Goal: Task Accomplishment & Management: Manage account settings

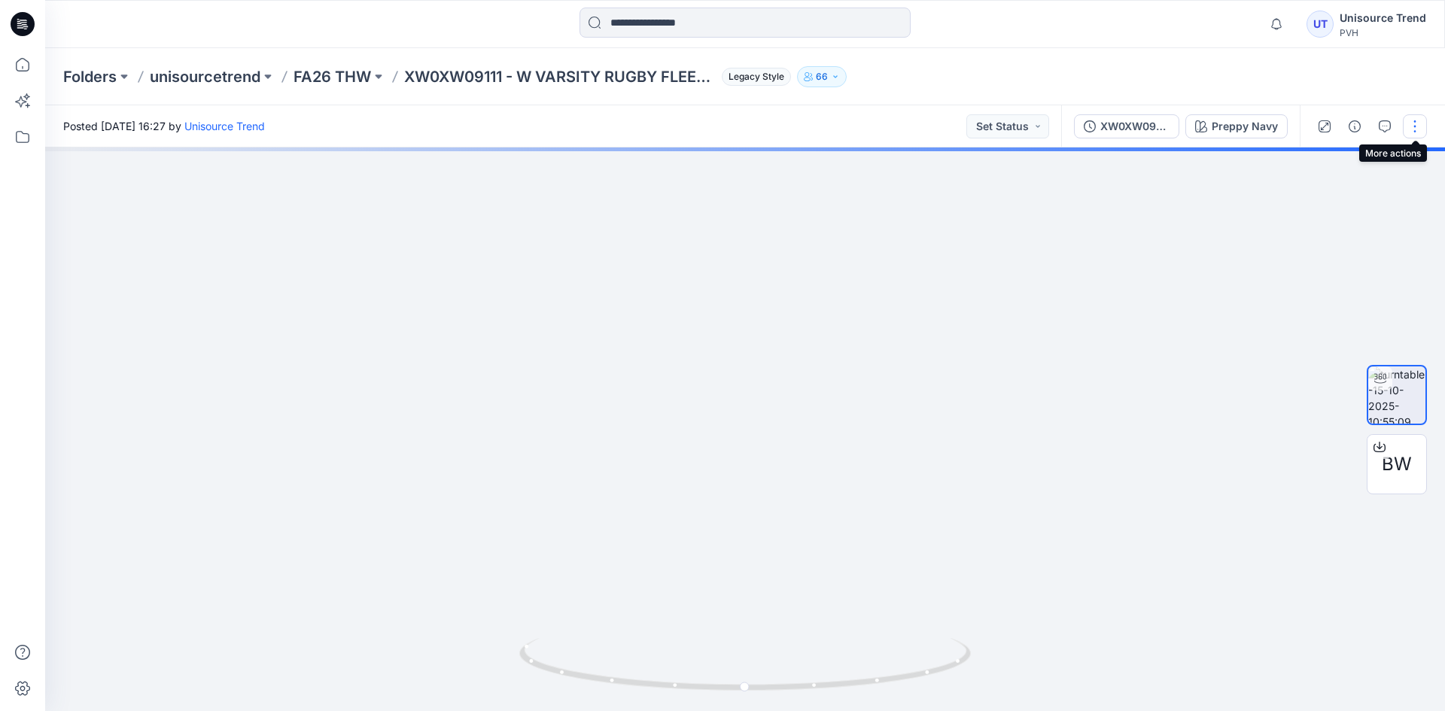
click at [1419, 129] on button "button" at bounding box center [1415, 126] width 24 height 24
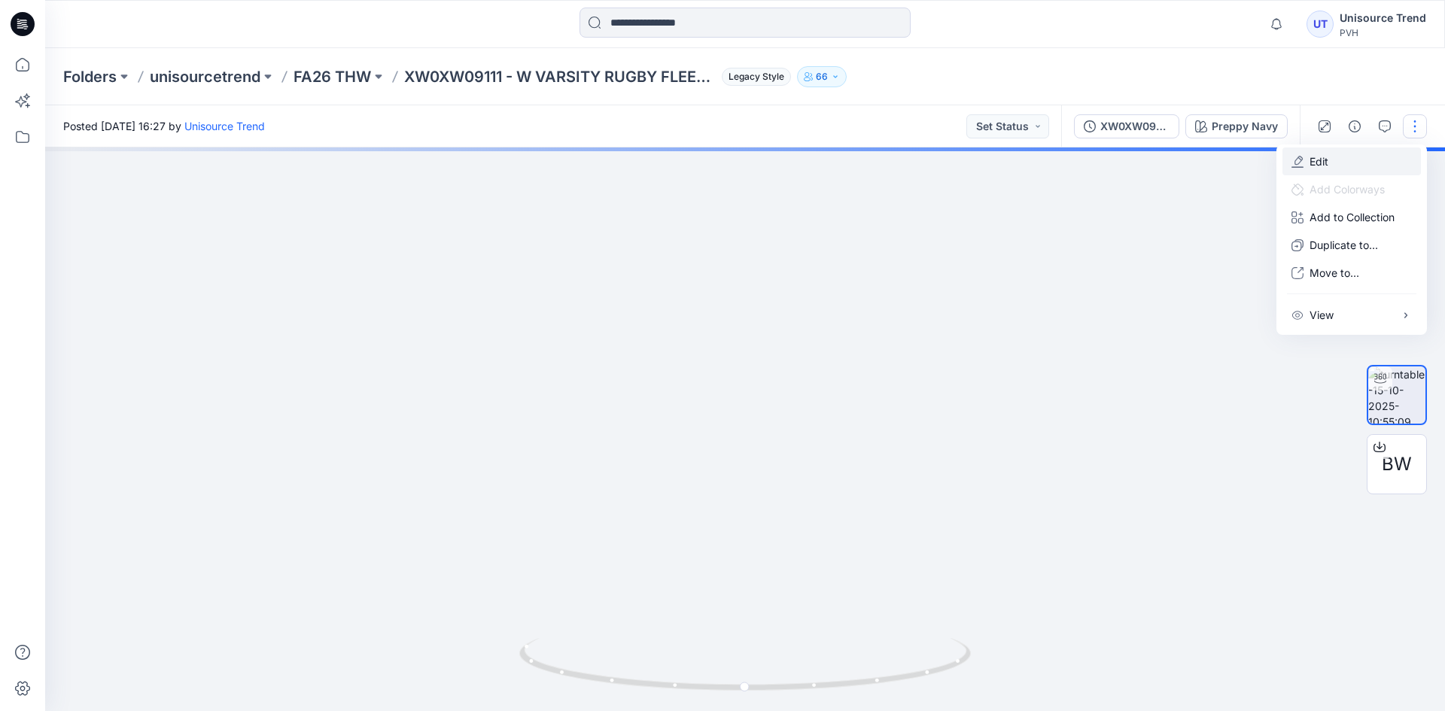
click at [1348, 157] on button "Edit" at bounding box center [1351, 161] width 138 height 28
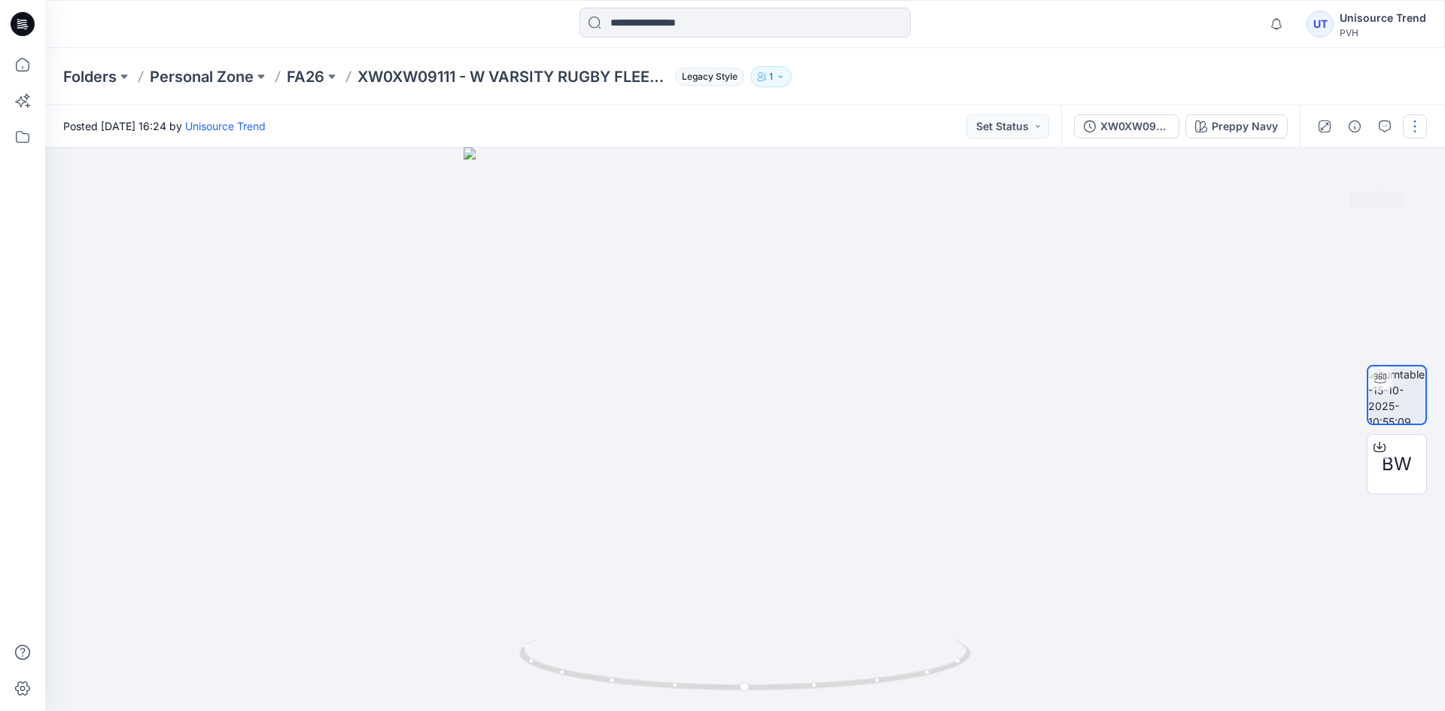
click at [1403, 135] on div at bounding box center [1368, 126] width 139 height 42
click at [1417, 139] on div at bounding box center [1368, 126] width 139 height 42
click at [1409, 132] on button "button" at bounding box center [1415, 126] width 24 height 24
click at [1368, 172] on button "Edit" at bounding box center [1351, 161] width 138 height 28
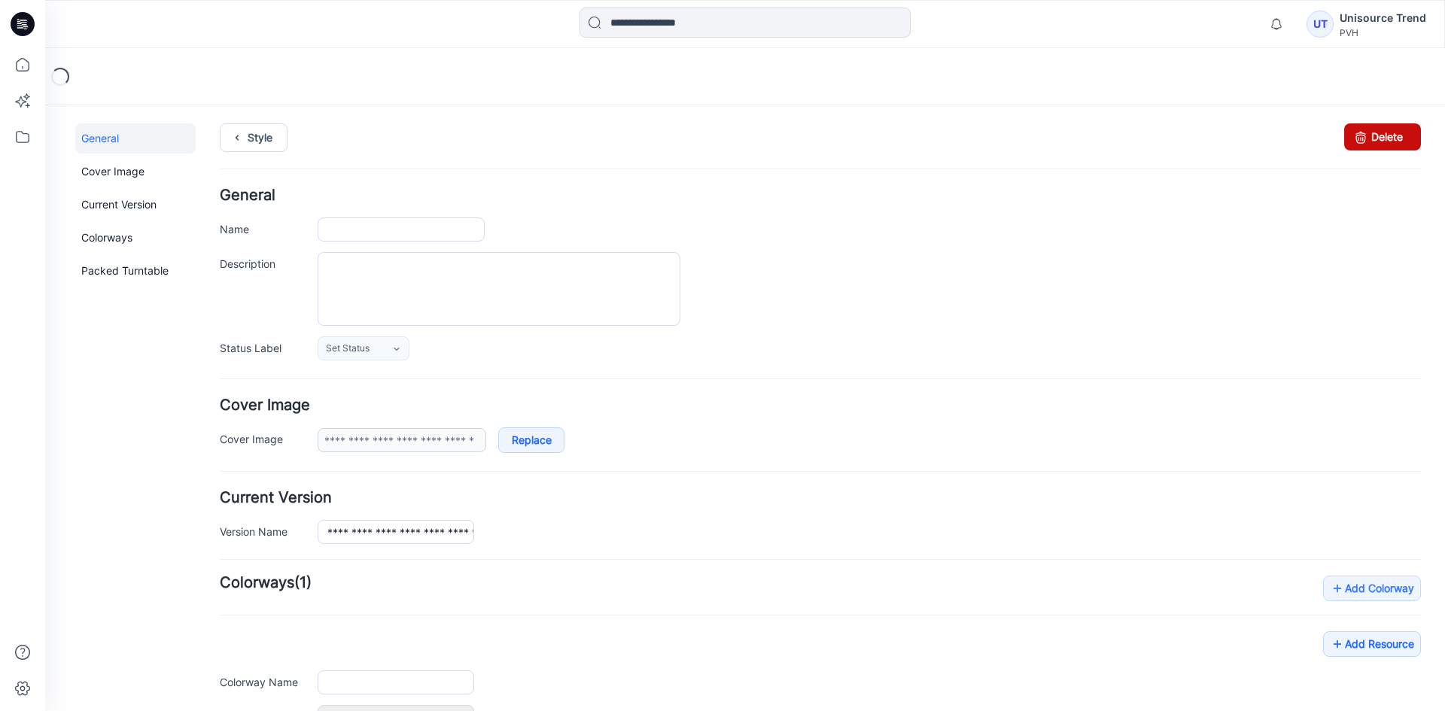
click at [1395, 142] on link "Delete" at bounding box center [1382, 136] width 77 height 27
type input "**********"
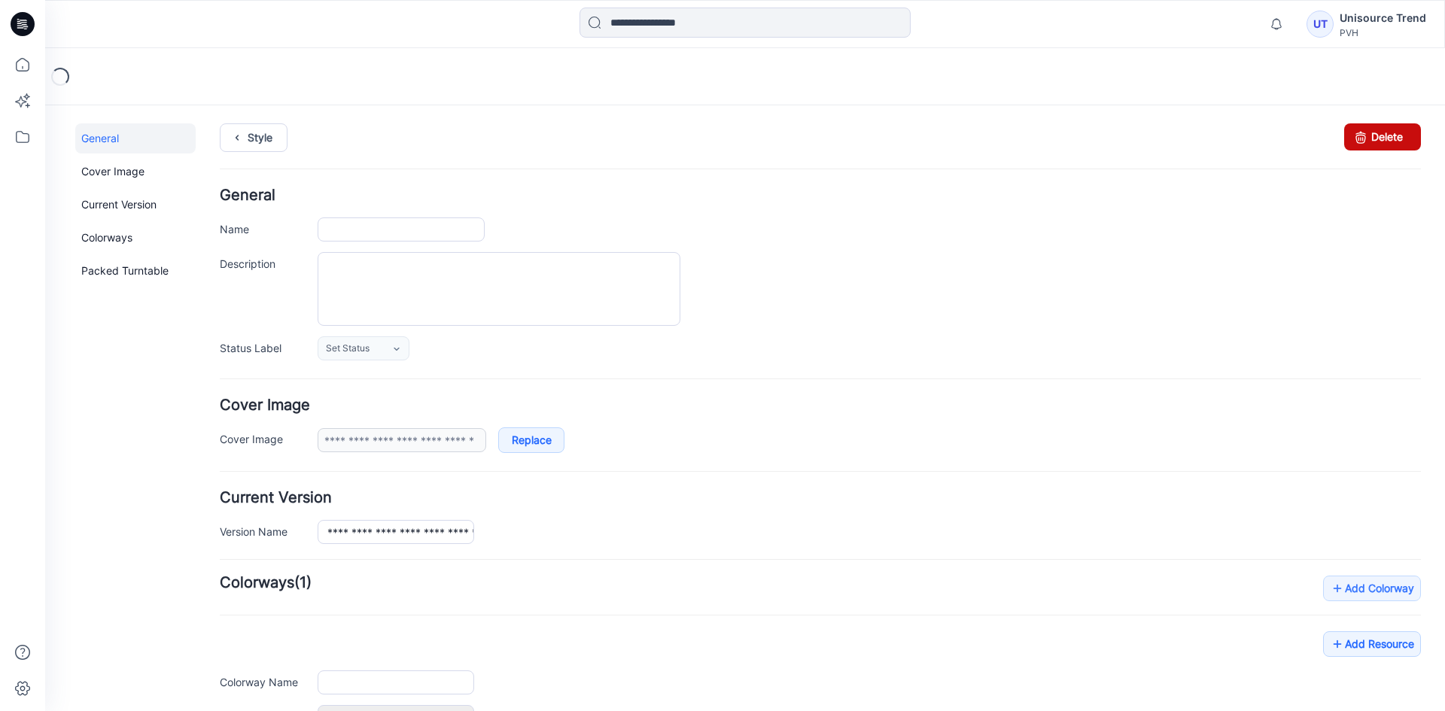
type input "**********"
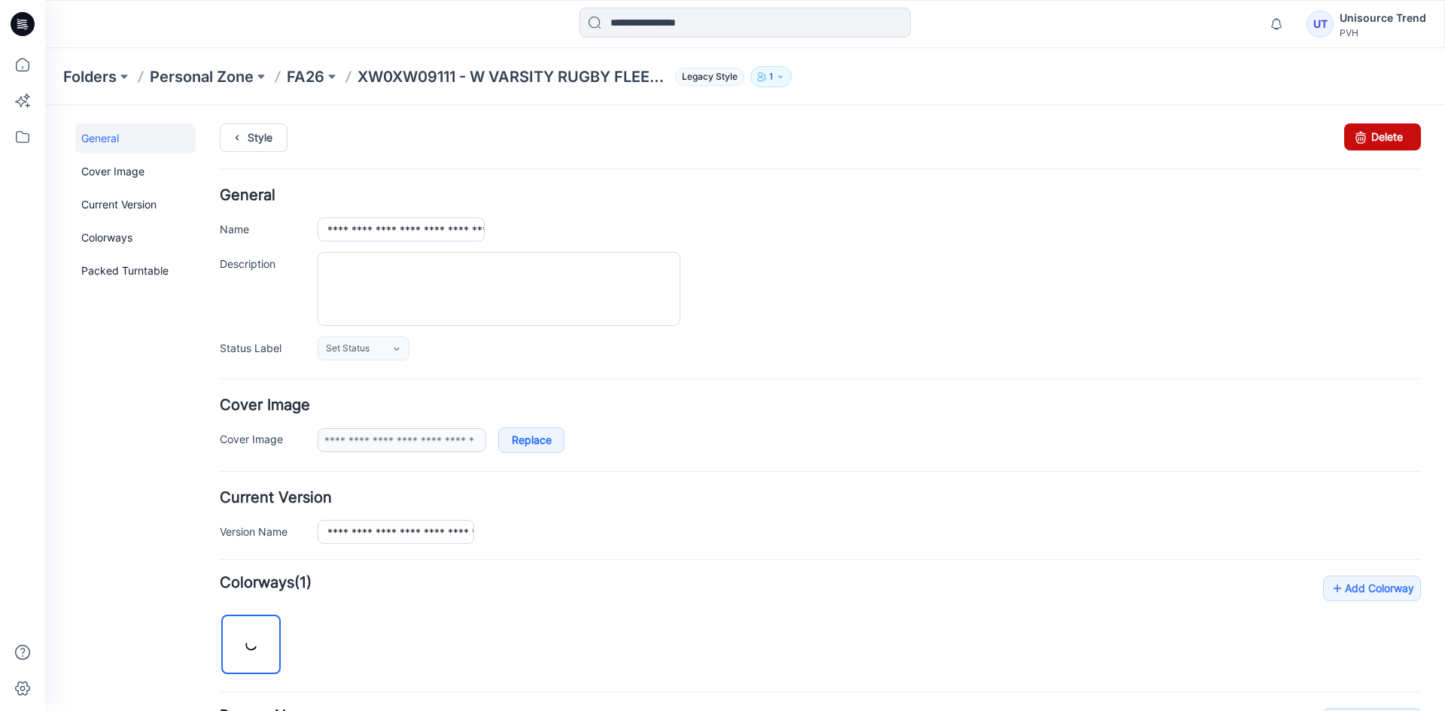
drag, startPoint x: 1367, startPoint y: 135, endPoint x: 825, endPoint y: 199, distance: 546.3
click at [1367, 135] on link "Delete" at bounding box center [1382, 136] width 77 height 27
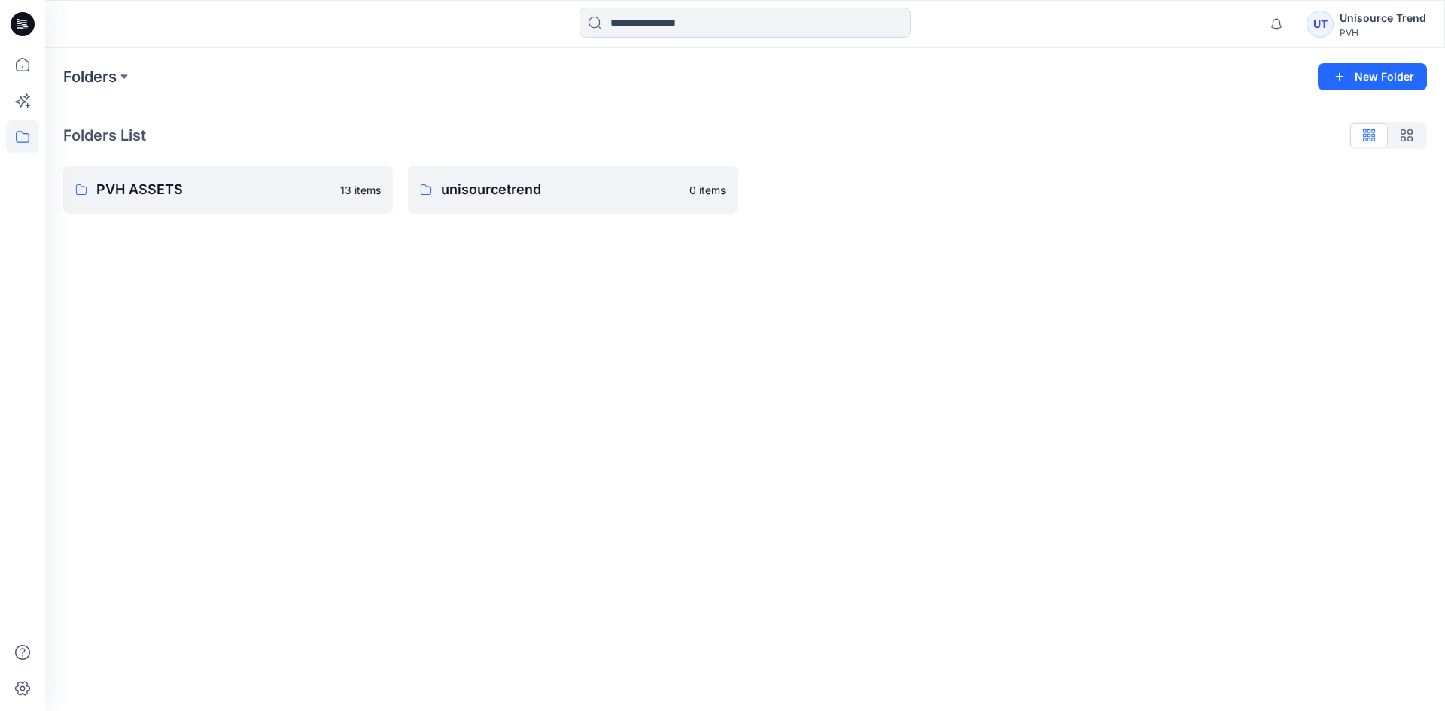
click at [33, 25] on icon at bounding box center [23, 24] width 24 height 24
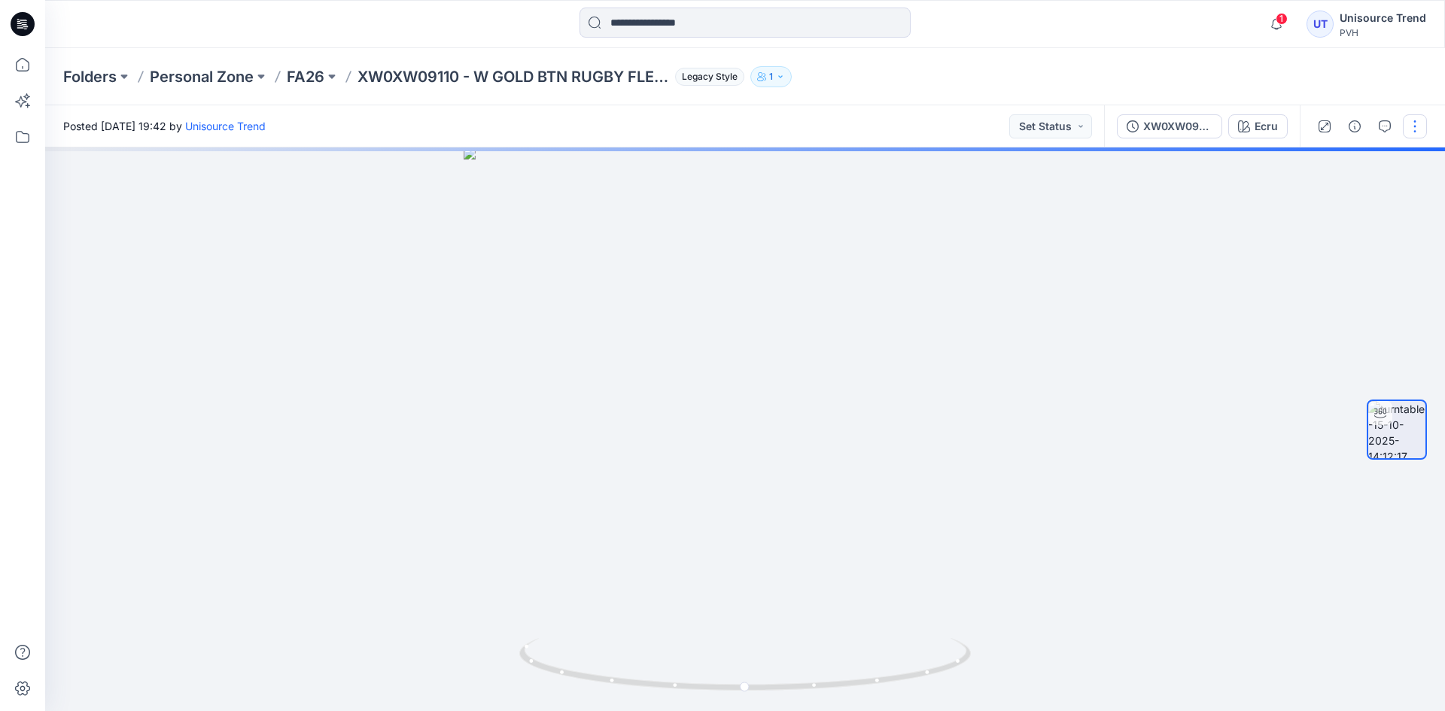
click at [1415, 126] on button "button" at bounding box center [1415, 126] width 24 height 24
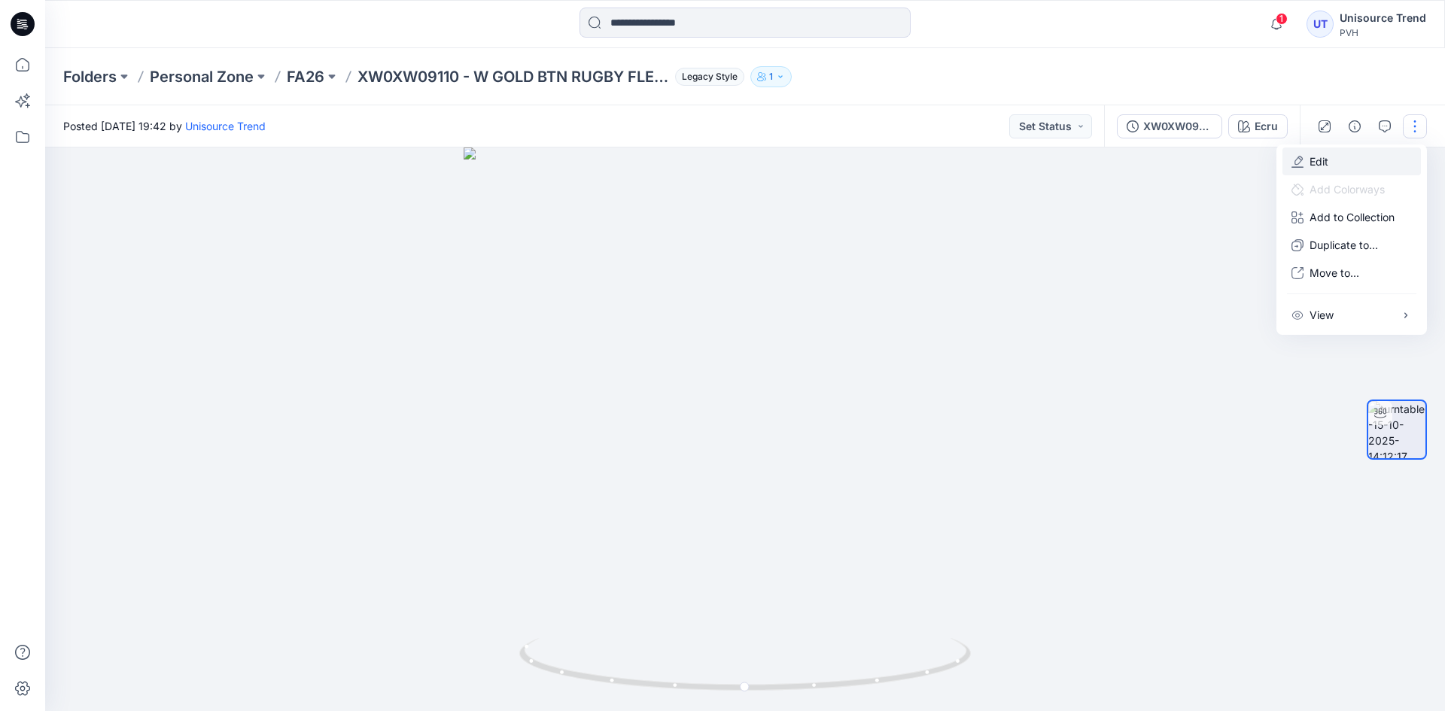
click at [1325, 166] on p "Edit" at bounding box center [1318, 162] width 19 height 16
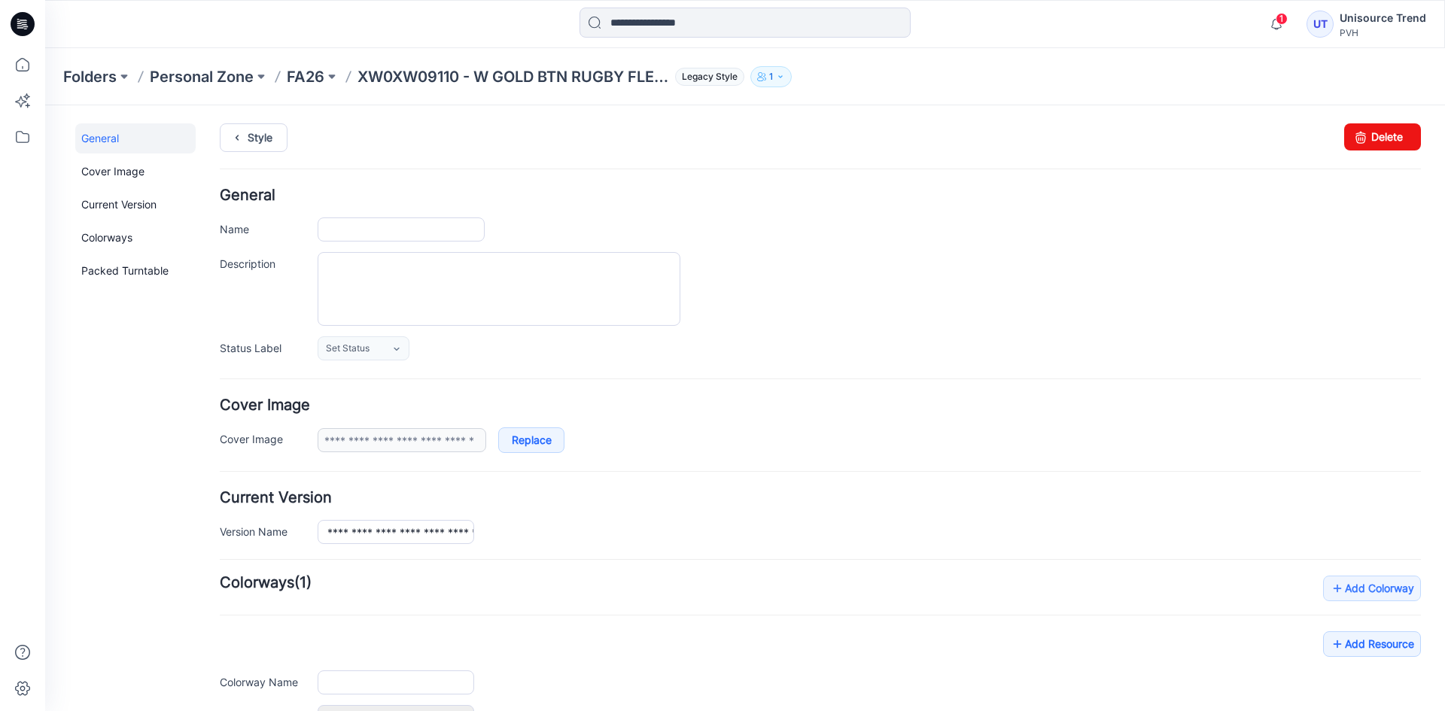
type input "**********"
type input "****"
type input "**********"
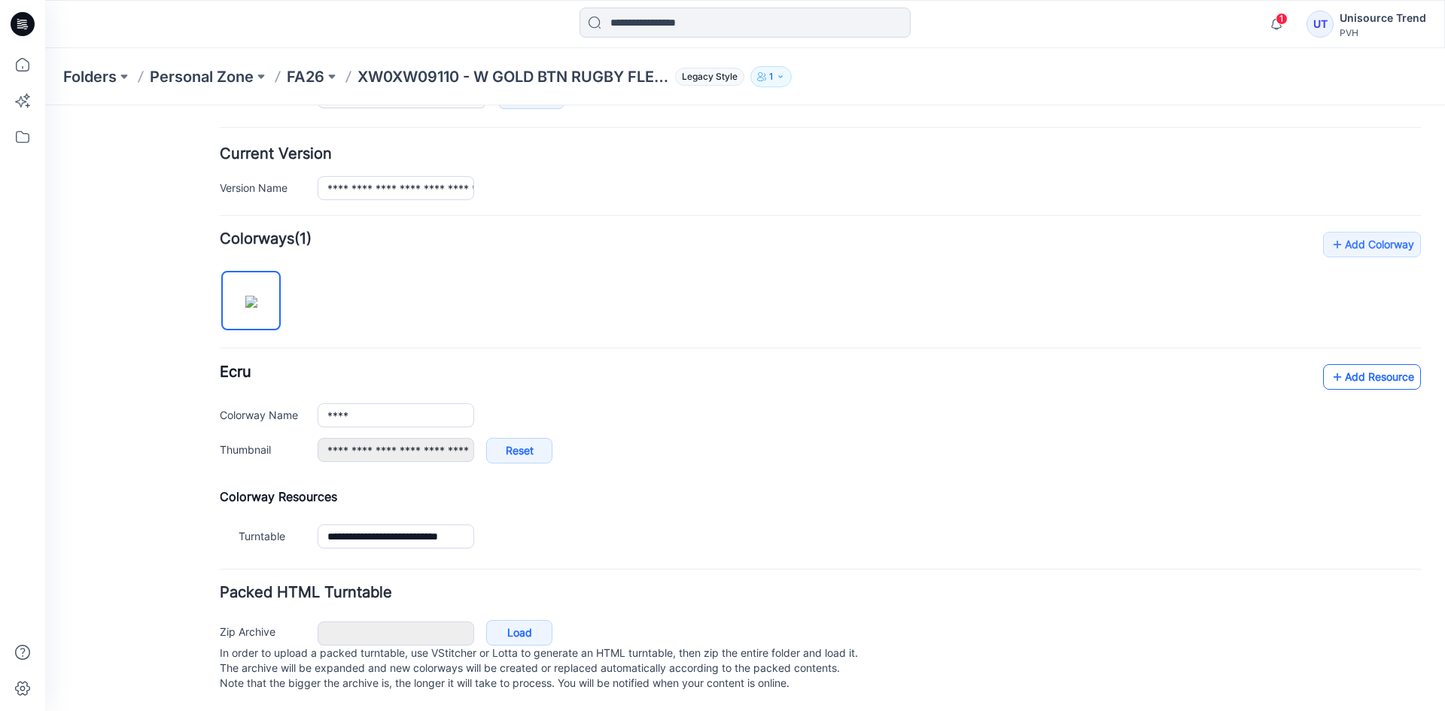
click at [1336, 372] on link "Add Resource" at bounding box center [1372, 377] width 98 height 26
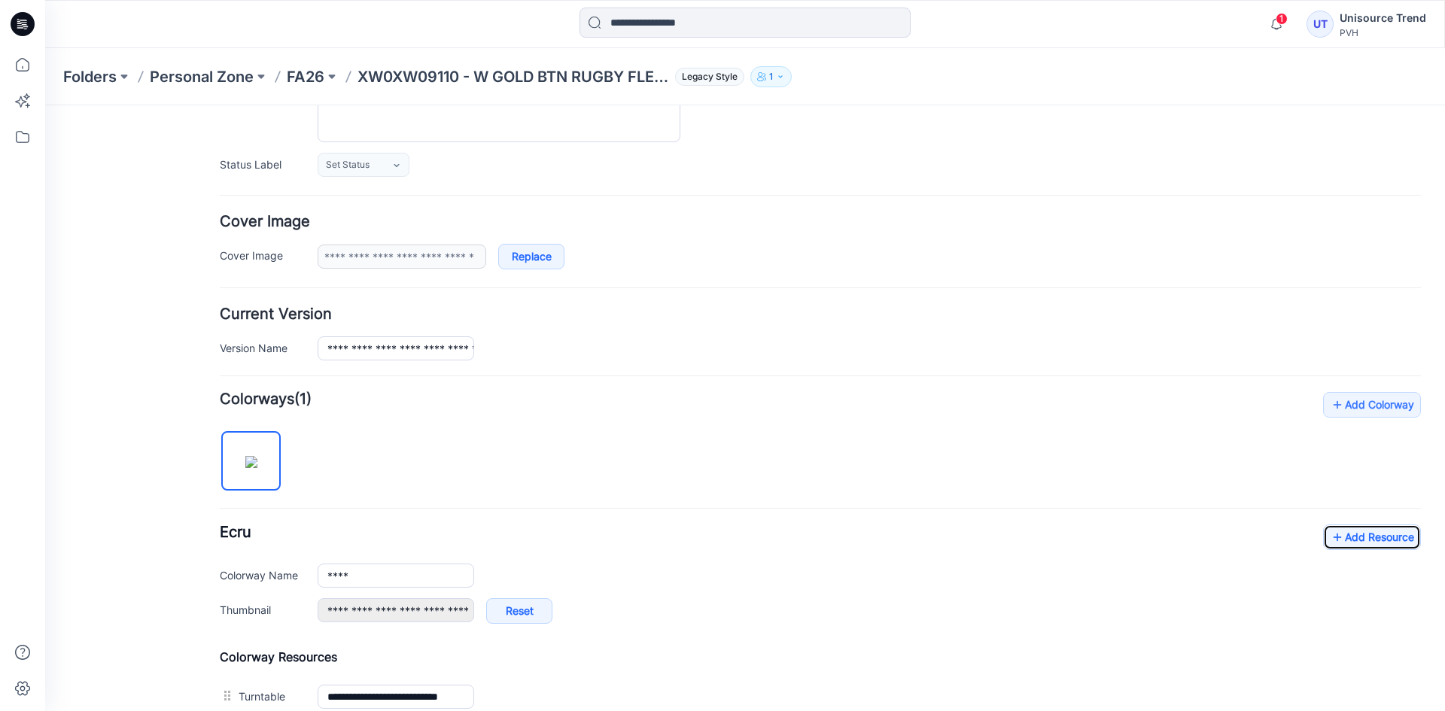
scroll to position [0, 0]
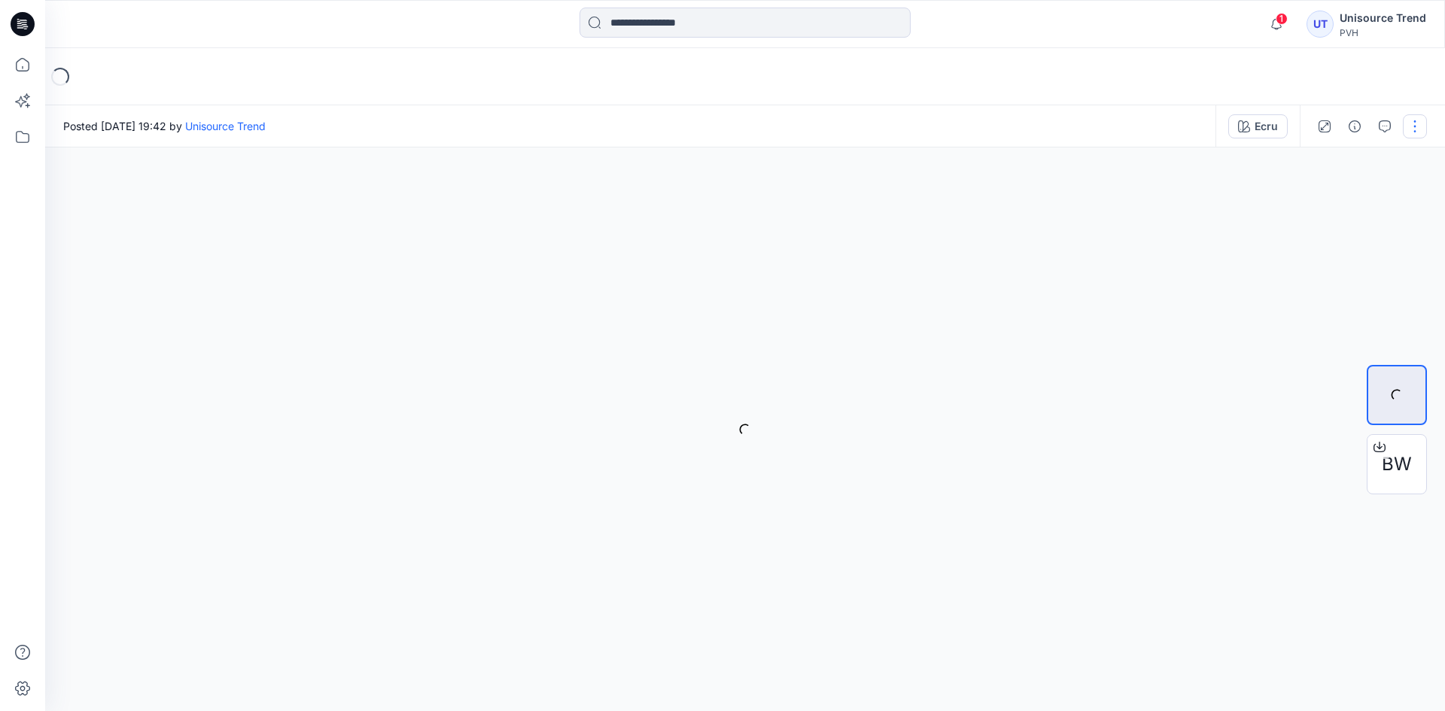
click at [1409, 121] on button "button" at bounding box center [1415, 126] width 24 height 24
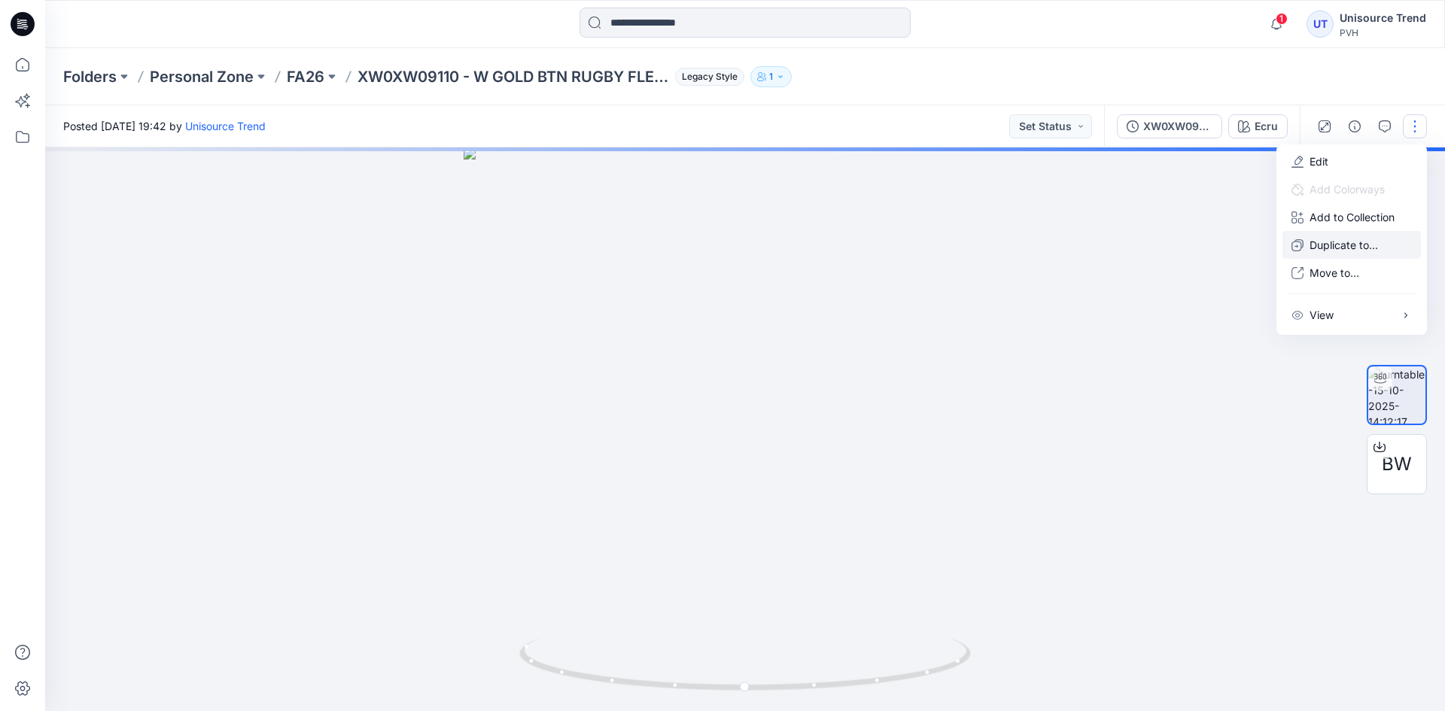
click at [1357, 235] on button "Duplicate to..." at bounding box center [1351, 245] width 138 height 28
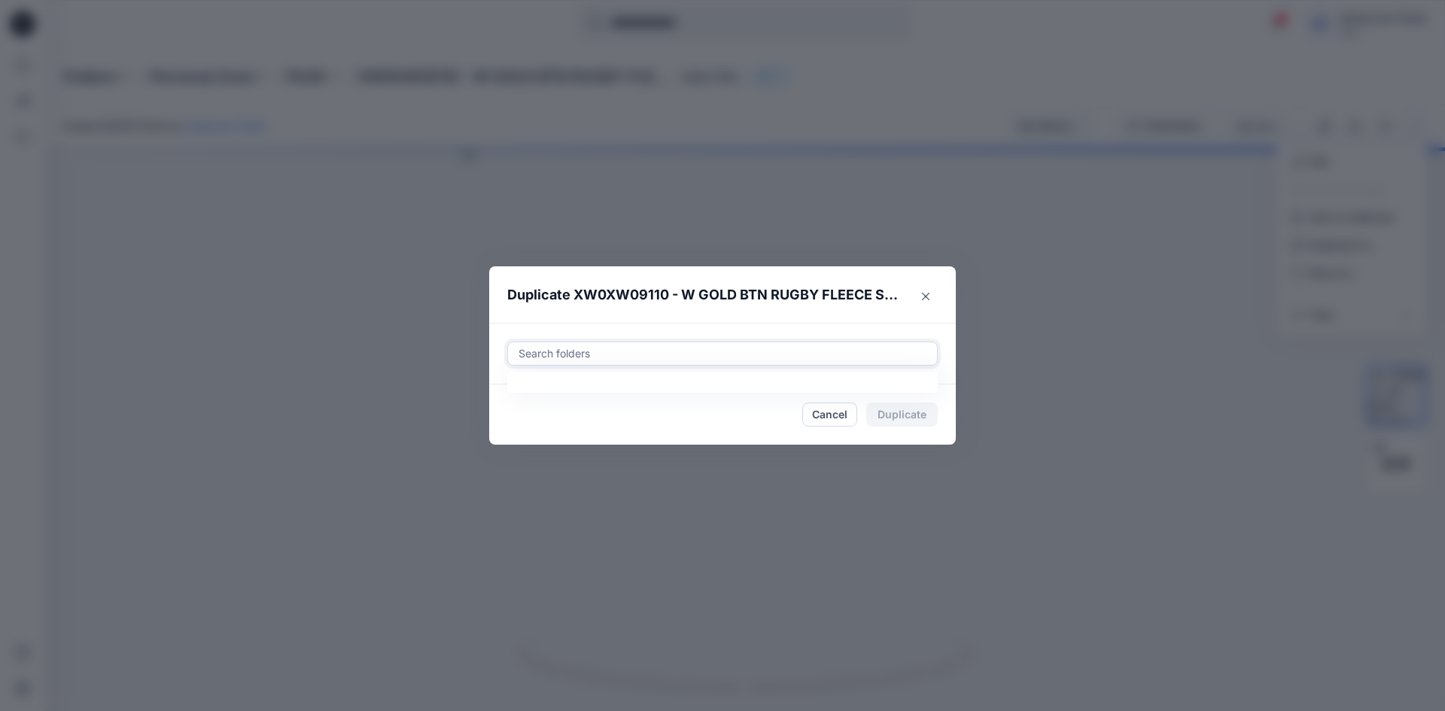
click at [771, 354] on div at bounding box center [722, 354] width 411 height 18
click at [528, 393] on div at bounding box center [530, 391] width 12 height 12
type input "********"
click at [499, 434] on footer "Cancel Duplicate" at bounding box center [722, 415] width 467 height 60
click at [885, 415] on button "Duplicate" at bounding box center [901, 415] width 71 height 24
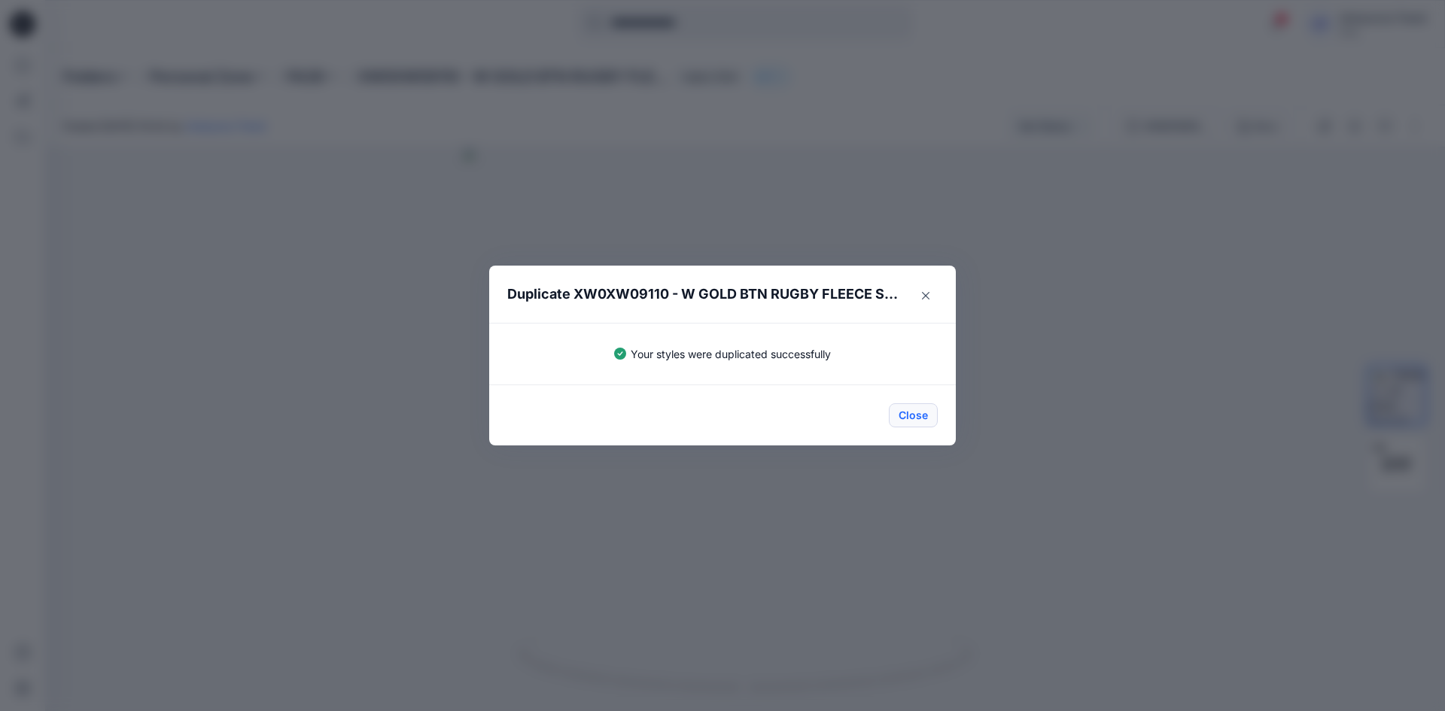
click at [909, 418] on button "Close" at bounding box center [913, 415] width 49 height 24
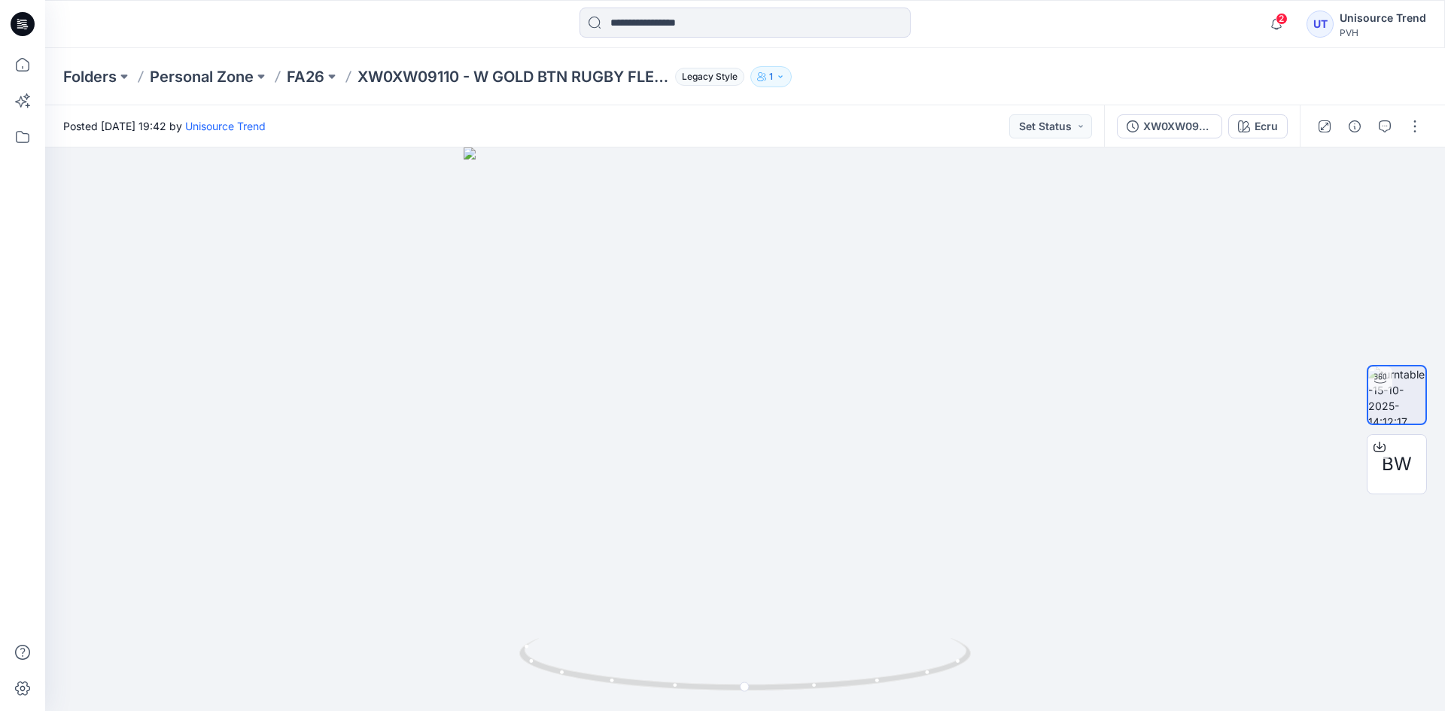
click at [22, 24] on icon at bounding box center [25, 24] width 6 height 1
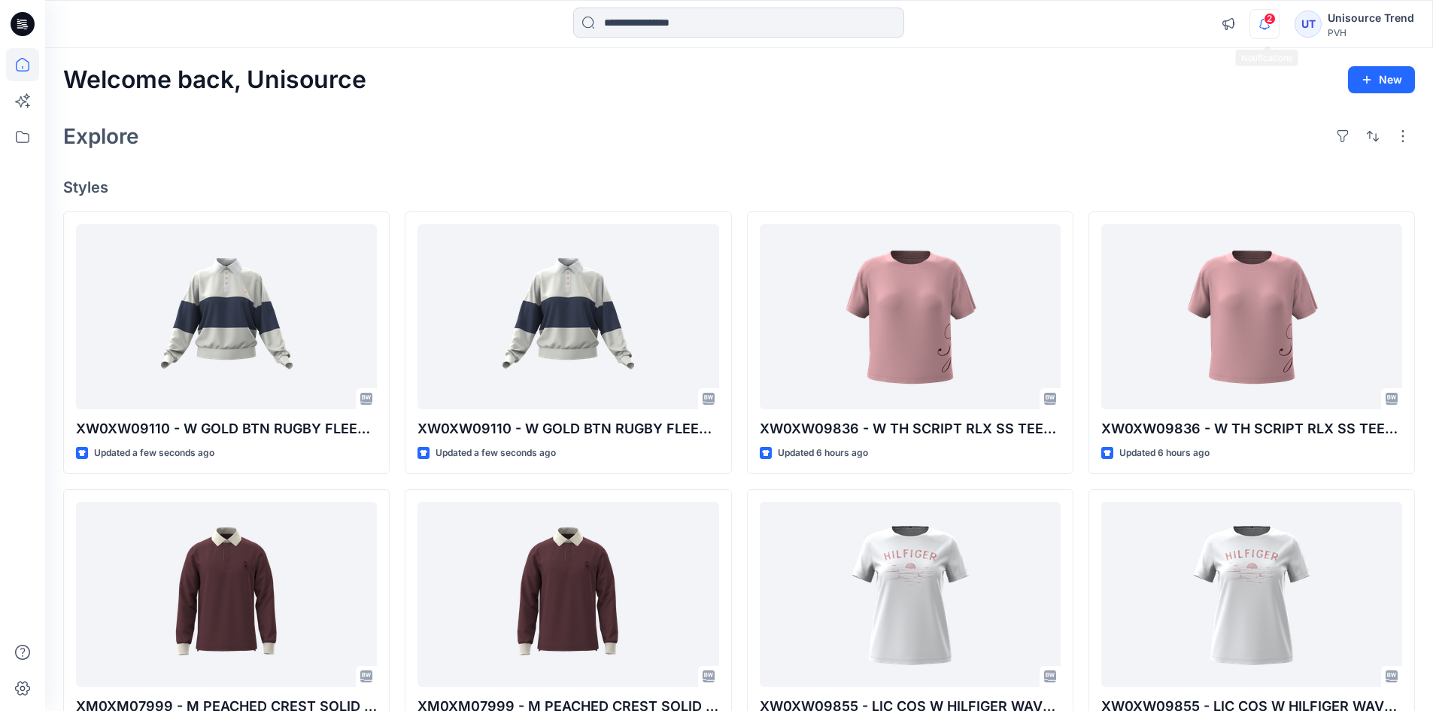
click at [1270, 26] on icon "button" at bounding box center [1265, 24] width 11 height 10
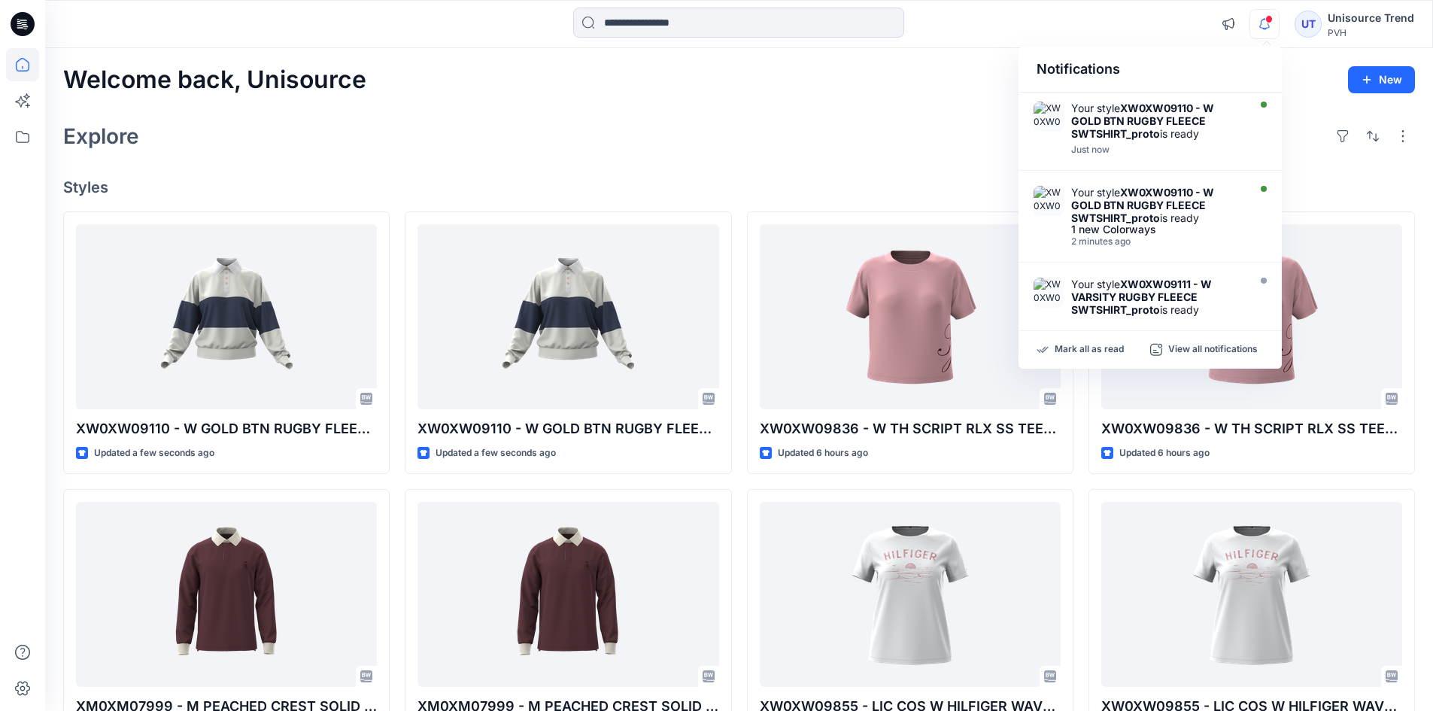
click at [923, 138] on div "Explore" at bounding box center [739, 136] width 1352 height 36
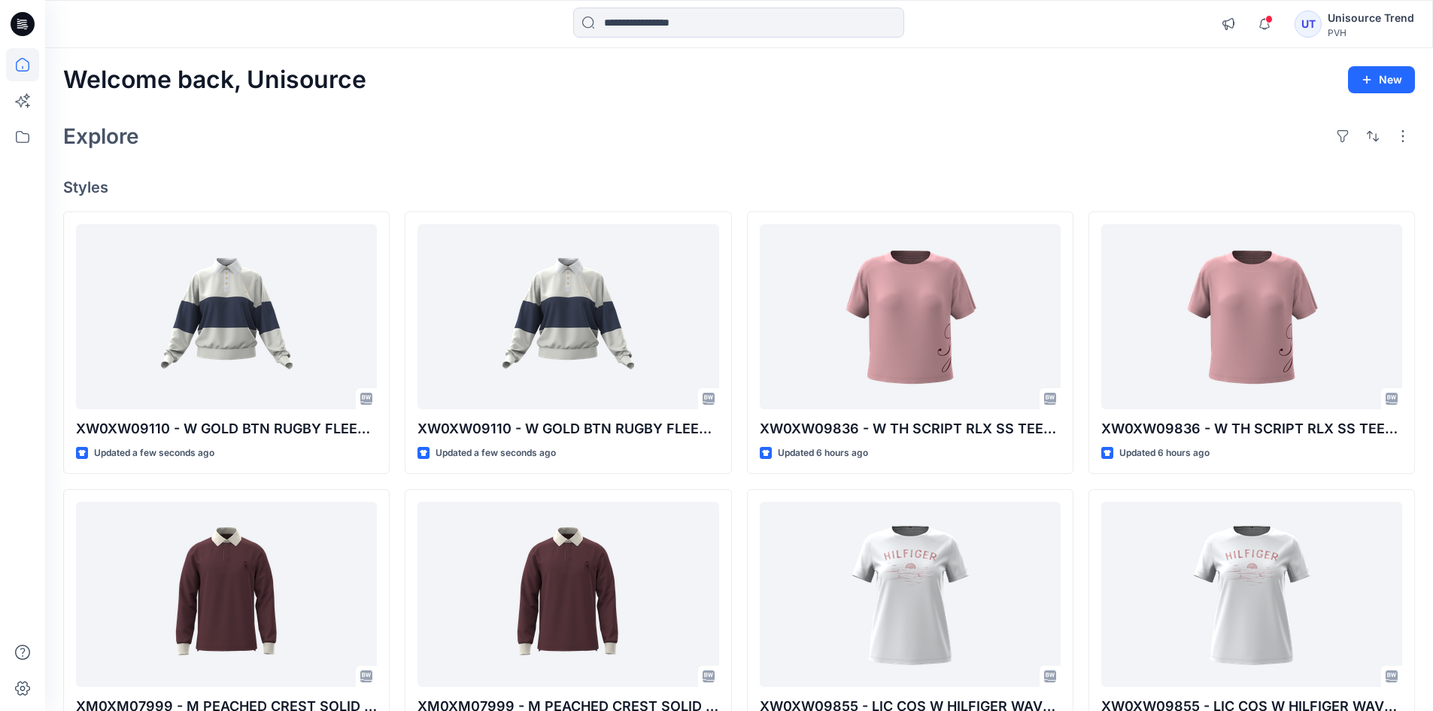
click at [344, 118] on div "Explore" at bounding box center [739, 136] width 1352 height 36
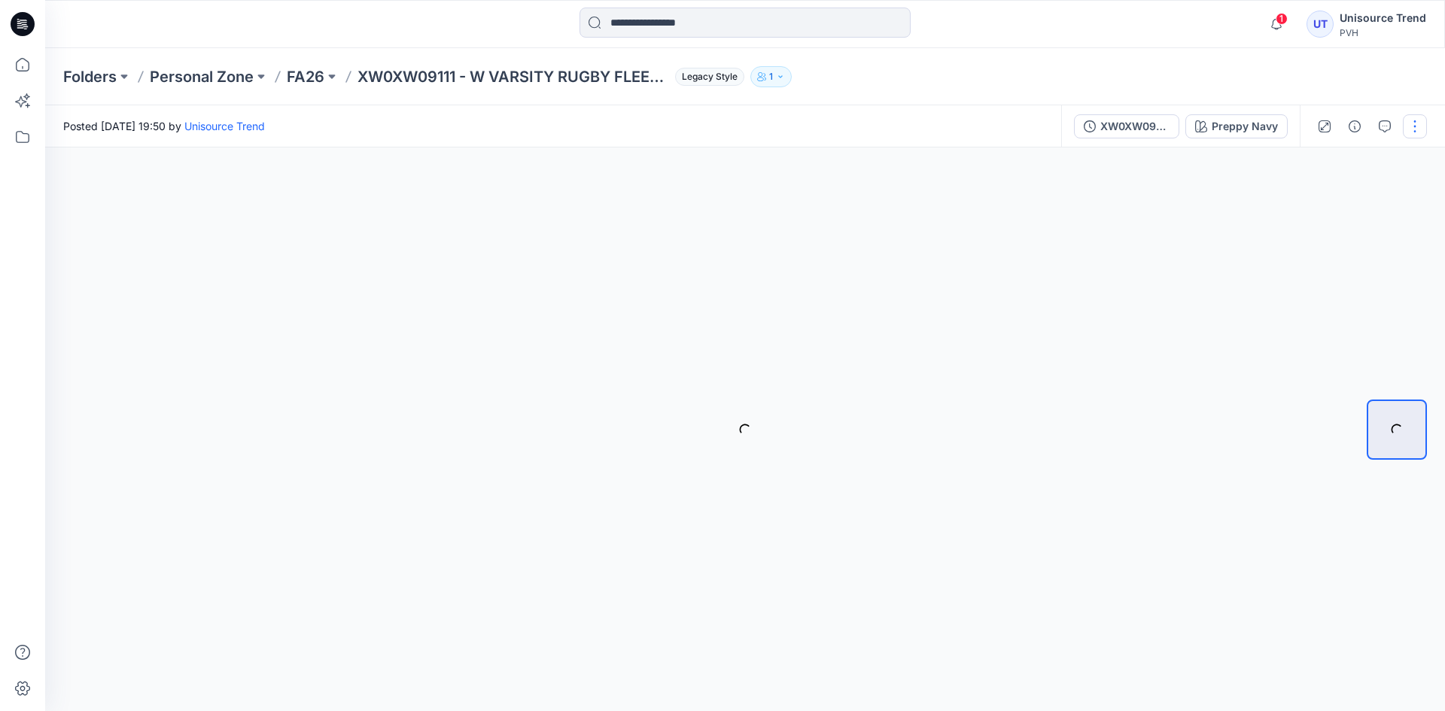
click at [1412, 129] on button "button" at bounding box center [1415, 126] width 24 height 24
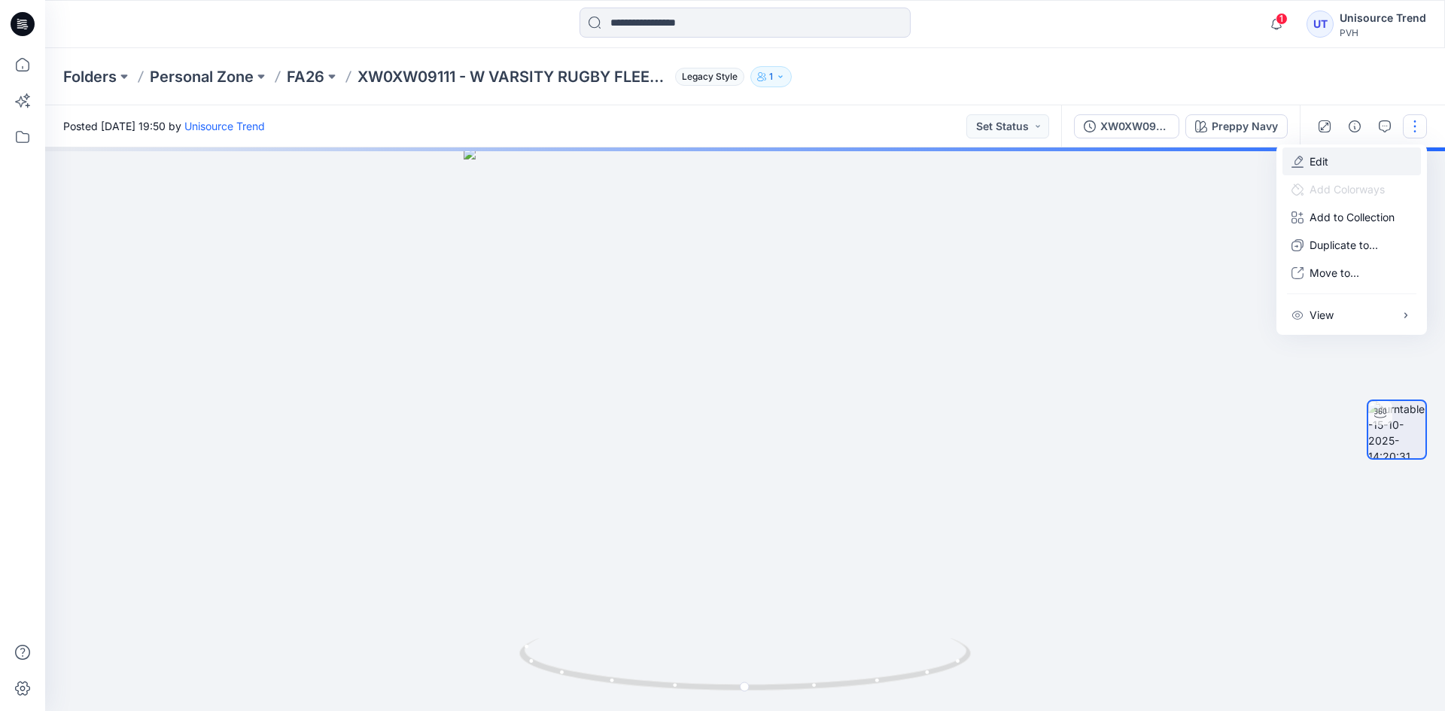
click at [1330, 165] on button "Edit" at bounding box center [1351, 161] width 138 height 28
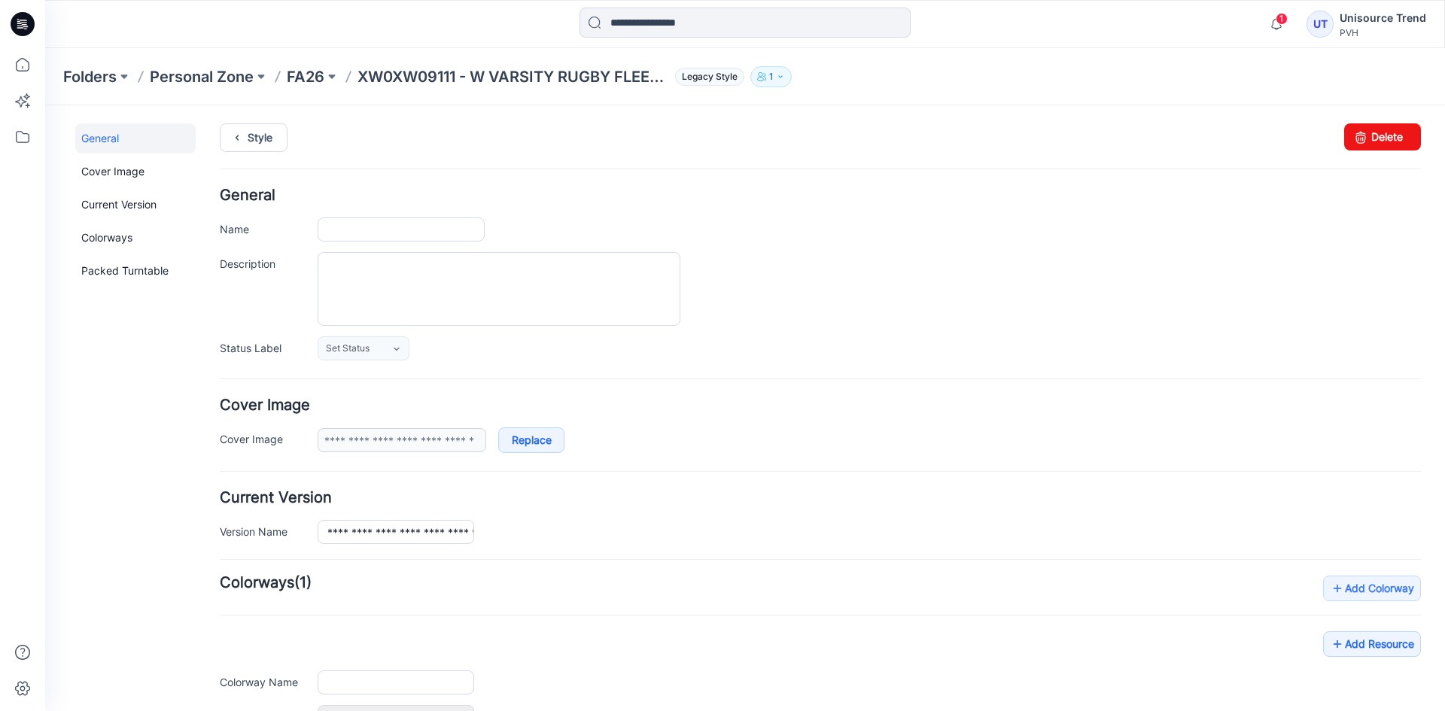
type input "**********"
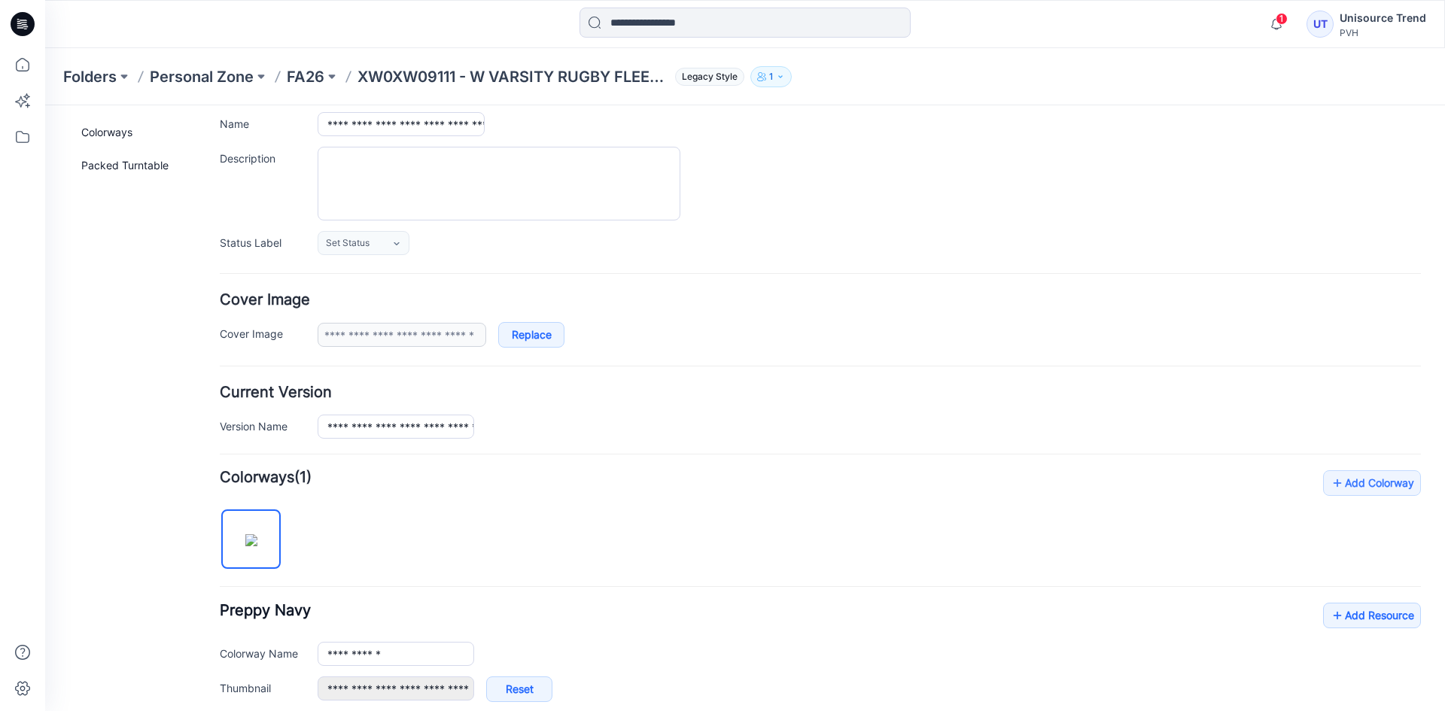
scroll to position [359, 0]
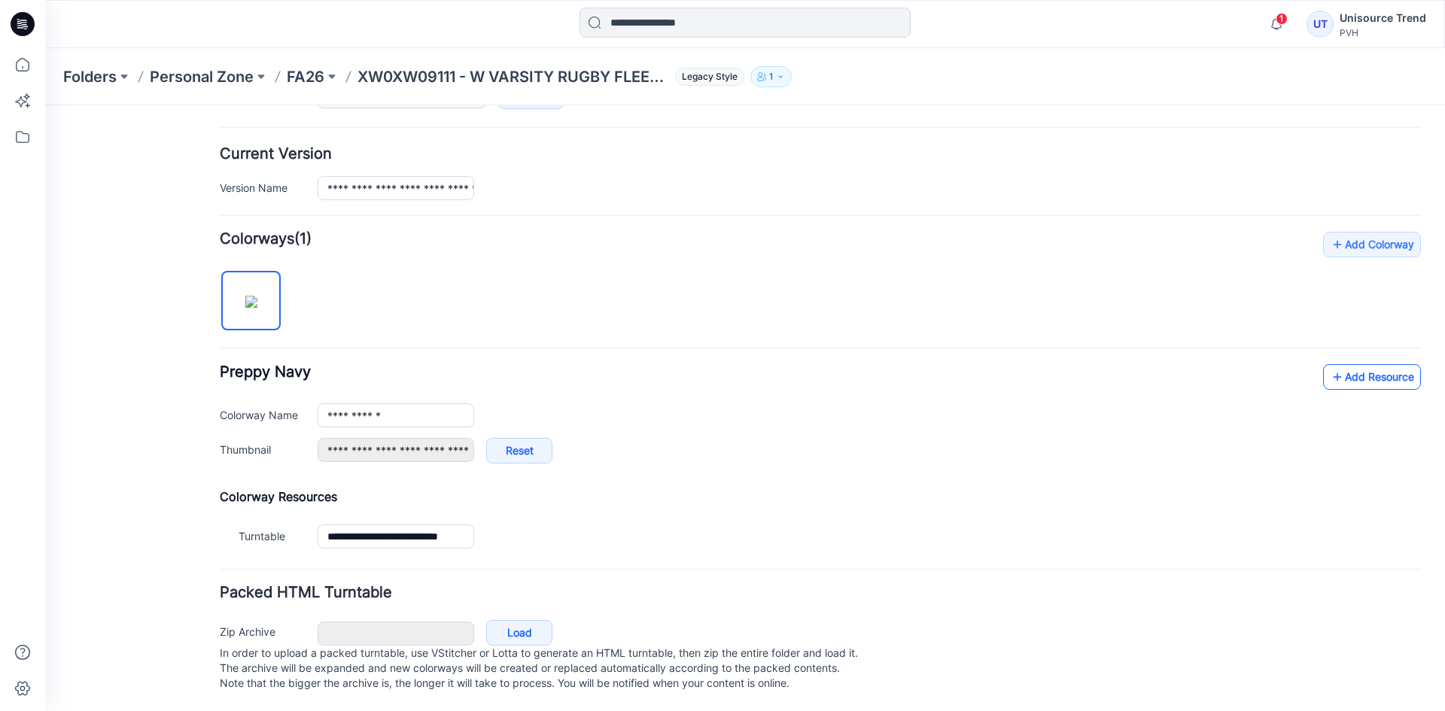
click at [1368, 372] on link "Add Resource" at bounding box center [1372, 377] width 98 height 26
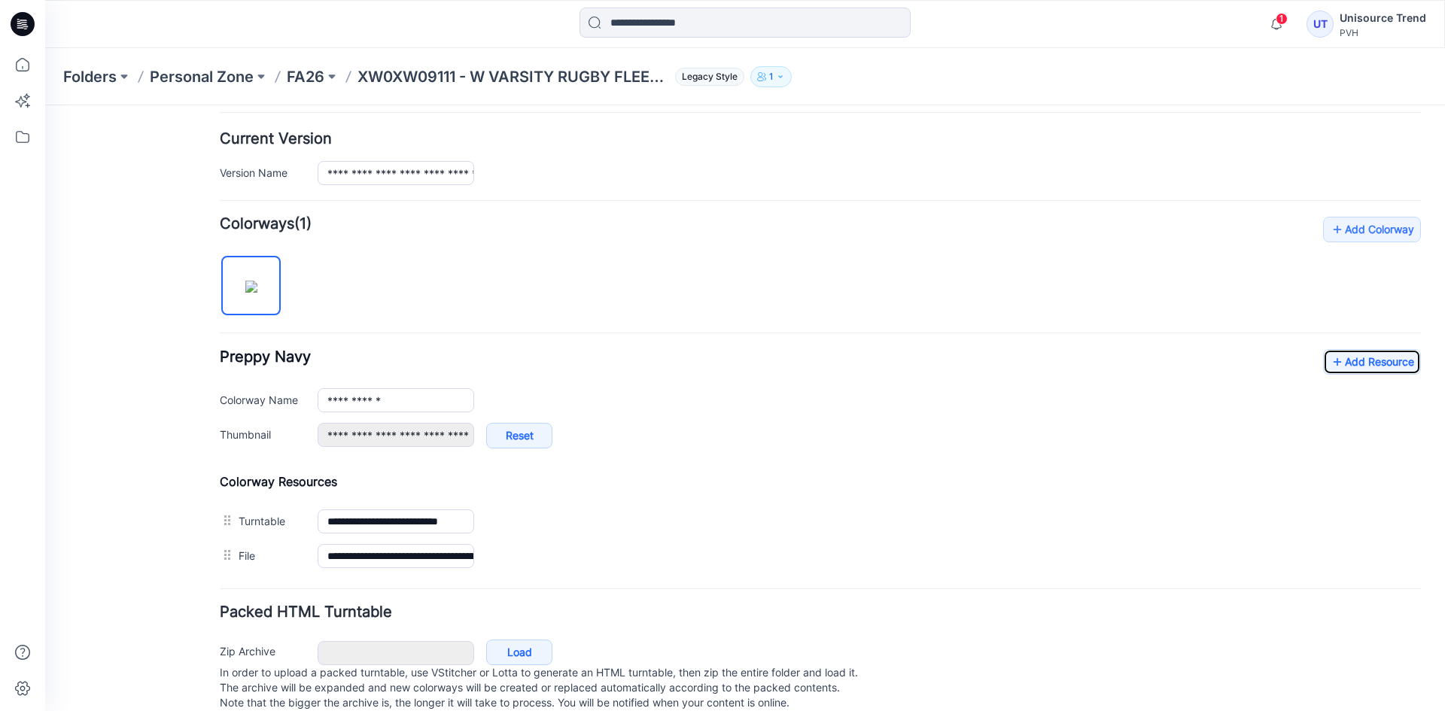
scroll to position [0, 0]
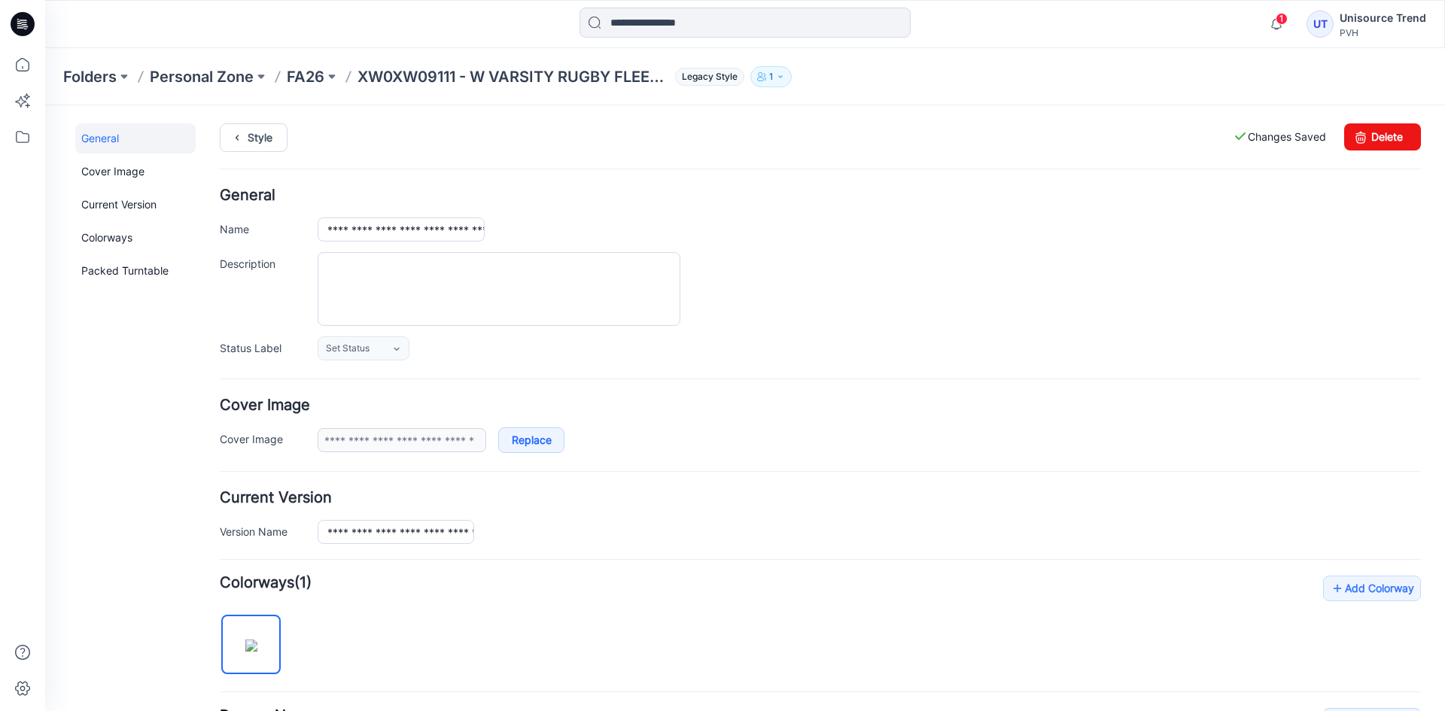
click at [266, 122] on div "**********" at bounding box center [736, 597] width 1382 height 984
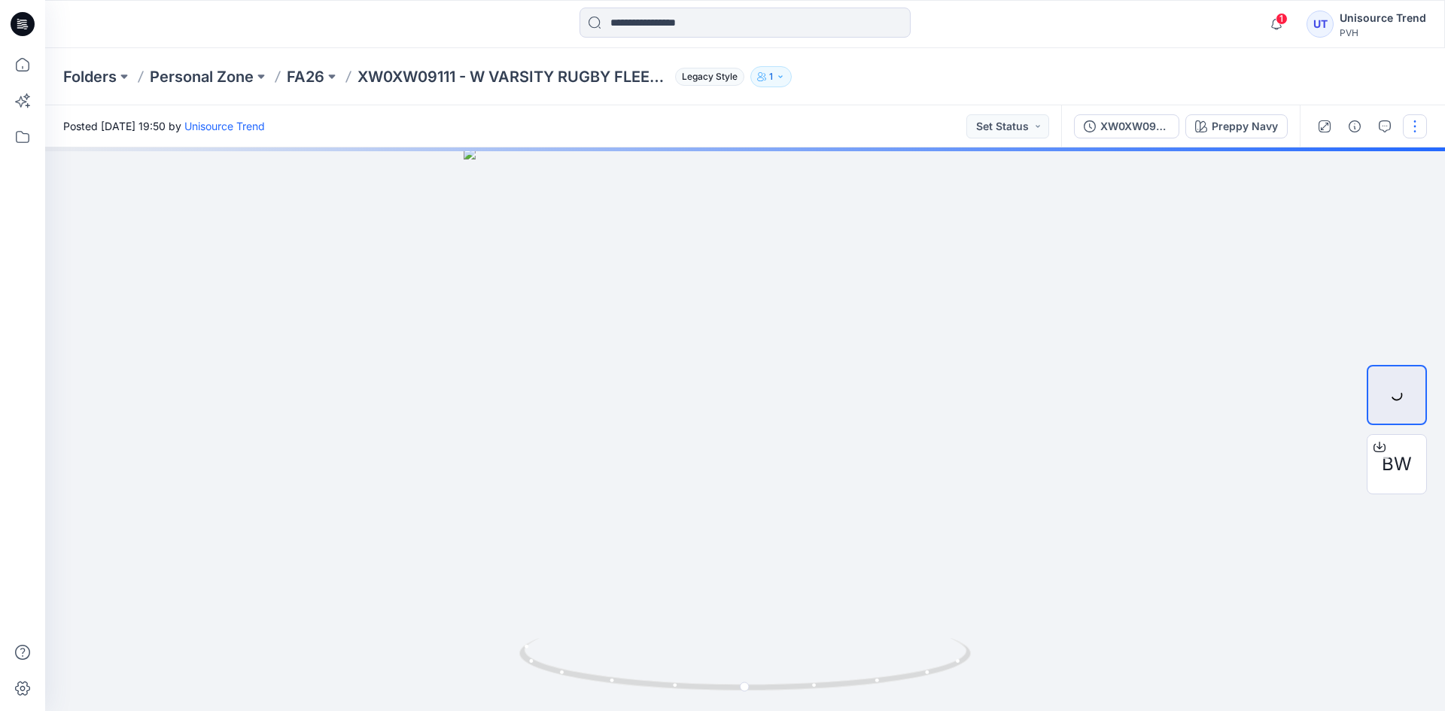
click at [1413, 125] on button "button" at bounding box center [1415, 126] width 24 height 24
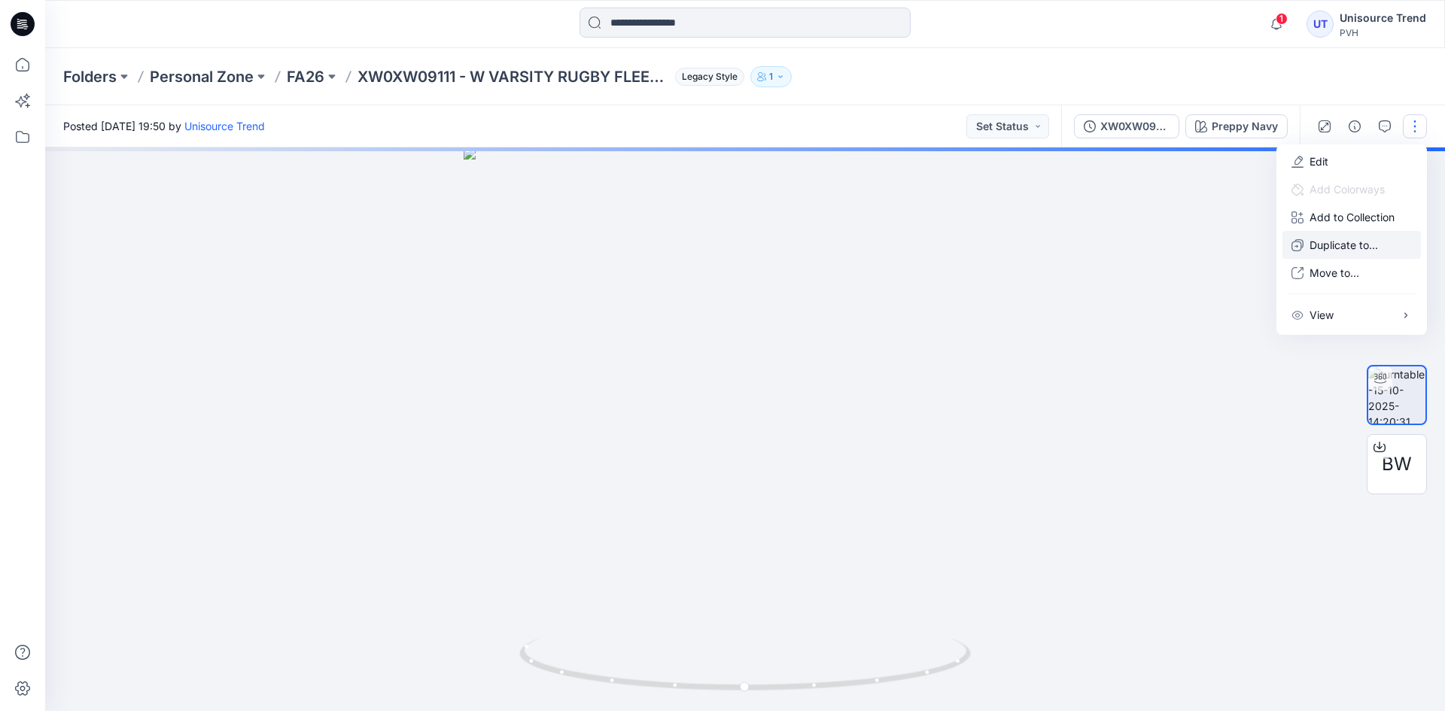
click at [1309, 254] on button "Duplicate to..." at bounding box center [1351, 245] width 138 height 28
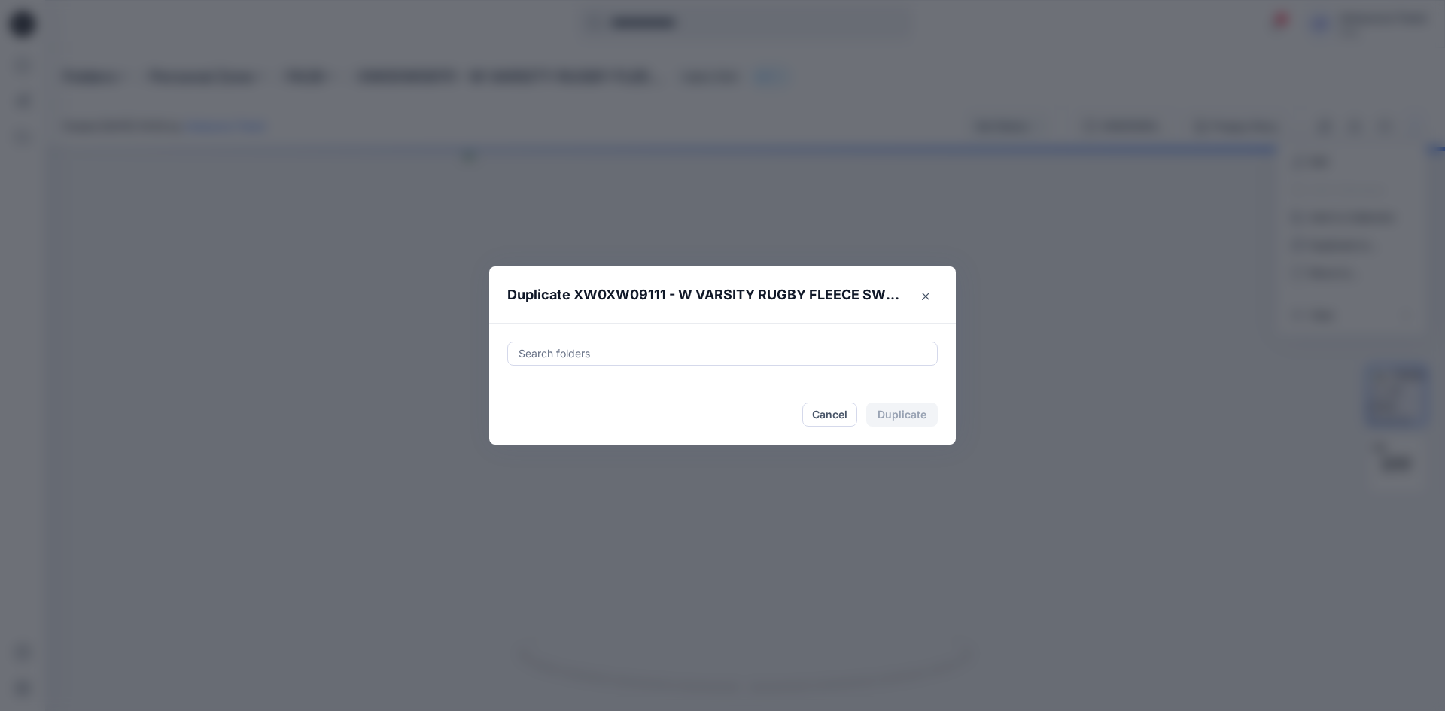
click at [550, 360] on div at bounding box center [722, 354] width 411 height 18
click at [526, 393] on div at bounding box center [530, 391] width 12 height 12
type input "********"
click at [503, 425] on footer "Cancel Duplicate" at bounding box center [722, 415] width 467 height 60
click at [914, 424] on button "Duplicate" at bounding box center [901, 415] width 71 height 24
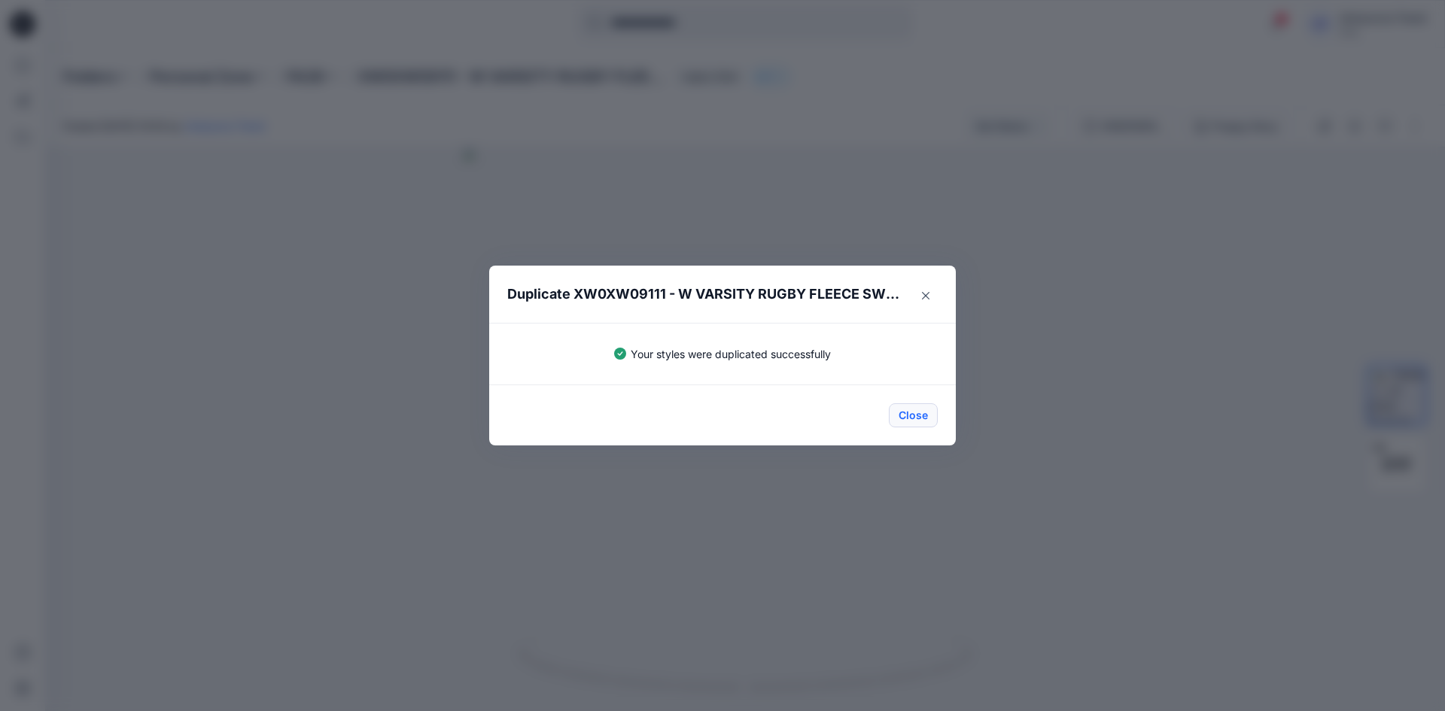
click at [913, 423] on button "Close" at bounding box center [913, 415] width 49 height 24
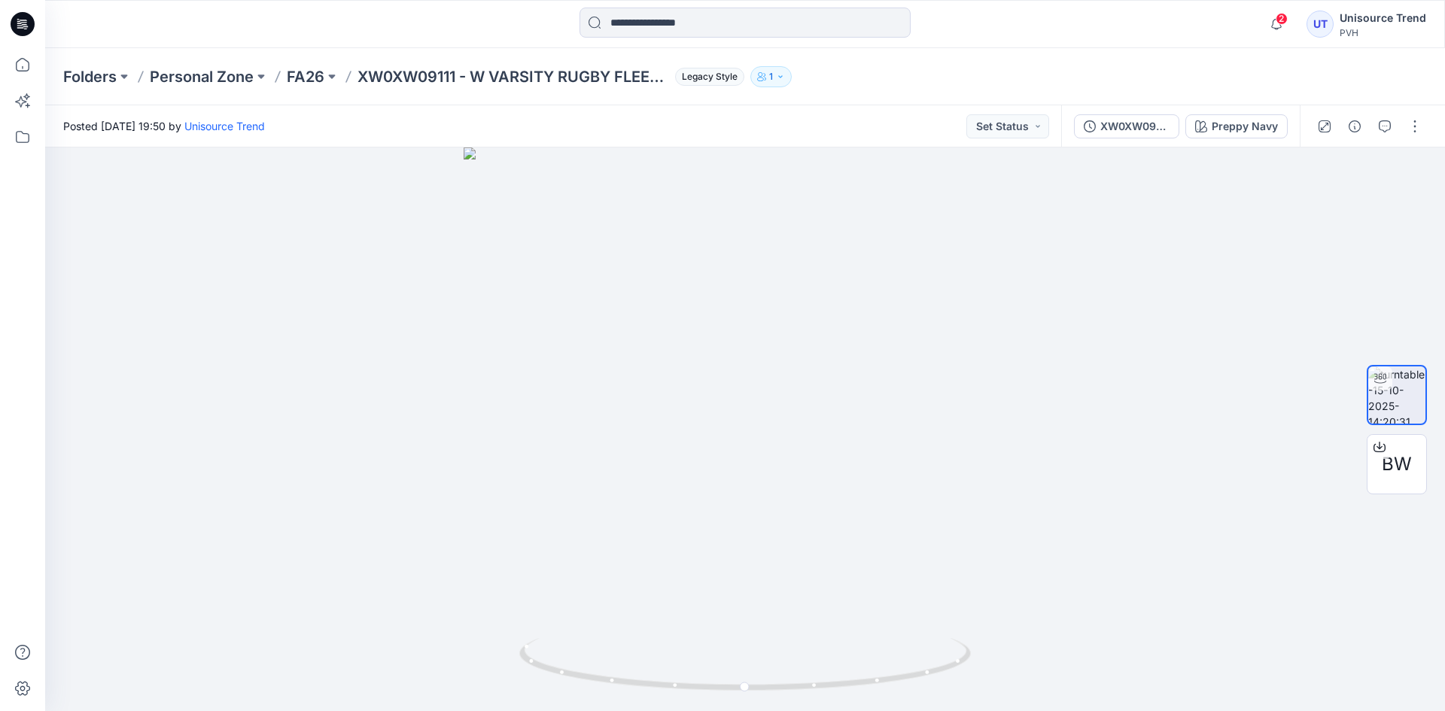
click at [21, 24] on icon at bounding box center [23, 24] width 24 height 24
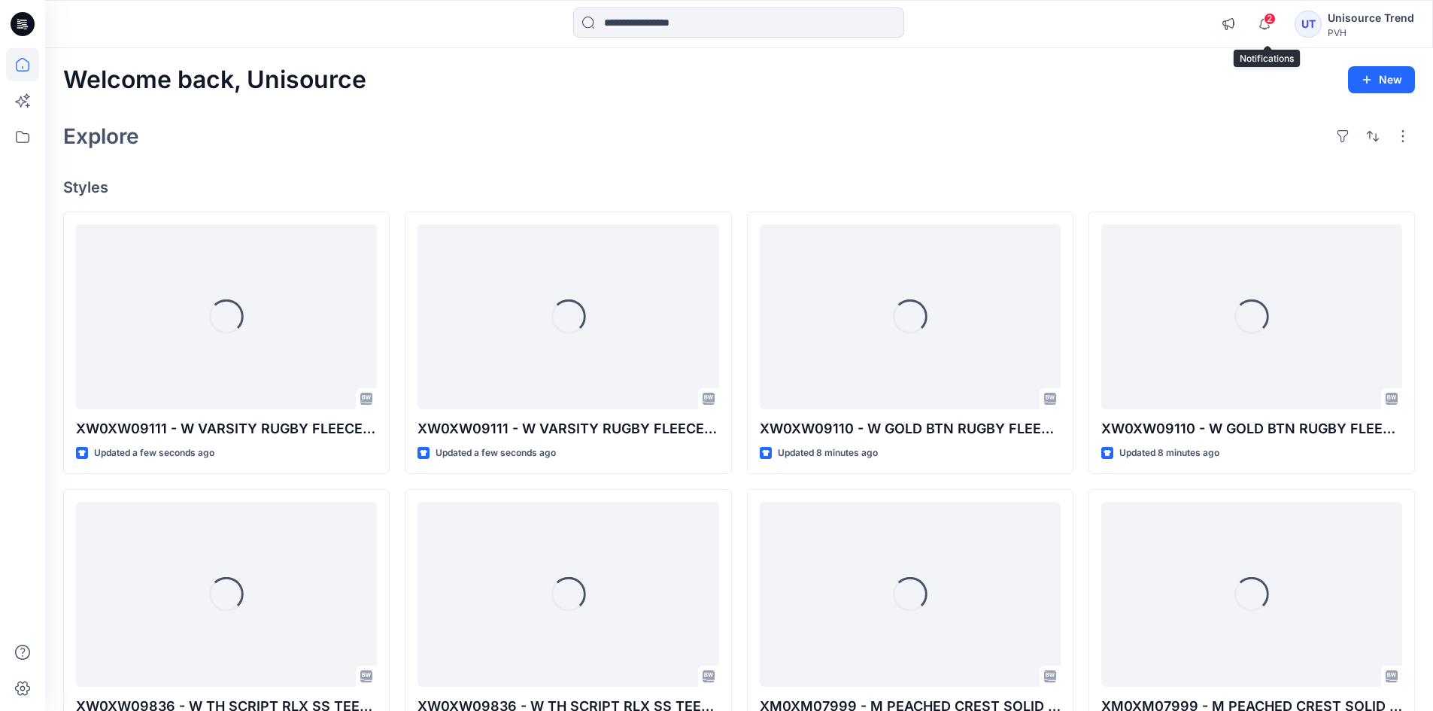
click at [1272, 17] on span "2" at bounding box center [1270, 19] width 12 height 12
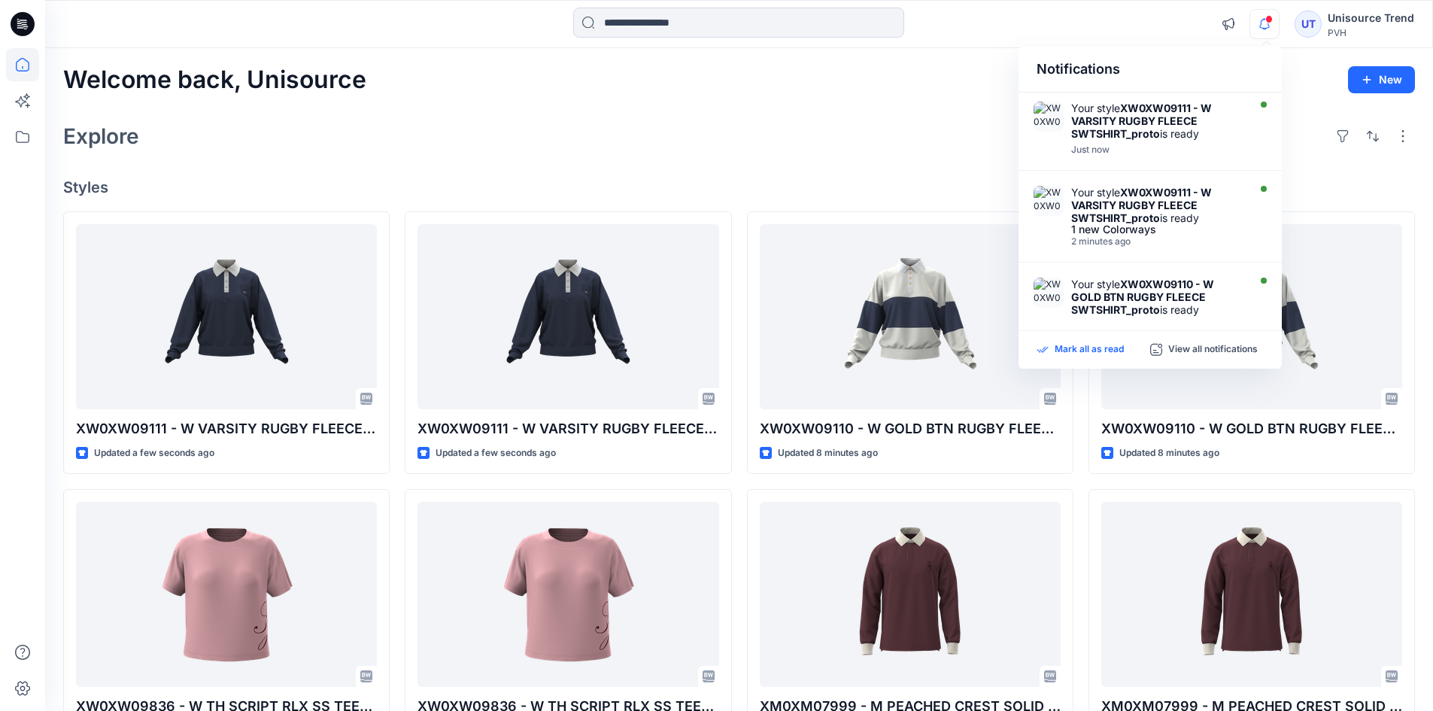
click at [1089, 352] on p "Mark all as read" at bounding box center [1089, 350] width 69 height 14
click at [883, 144] on div "Explore" at bounding box center [739, 136] width 1352 height 36
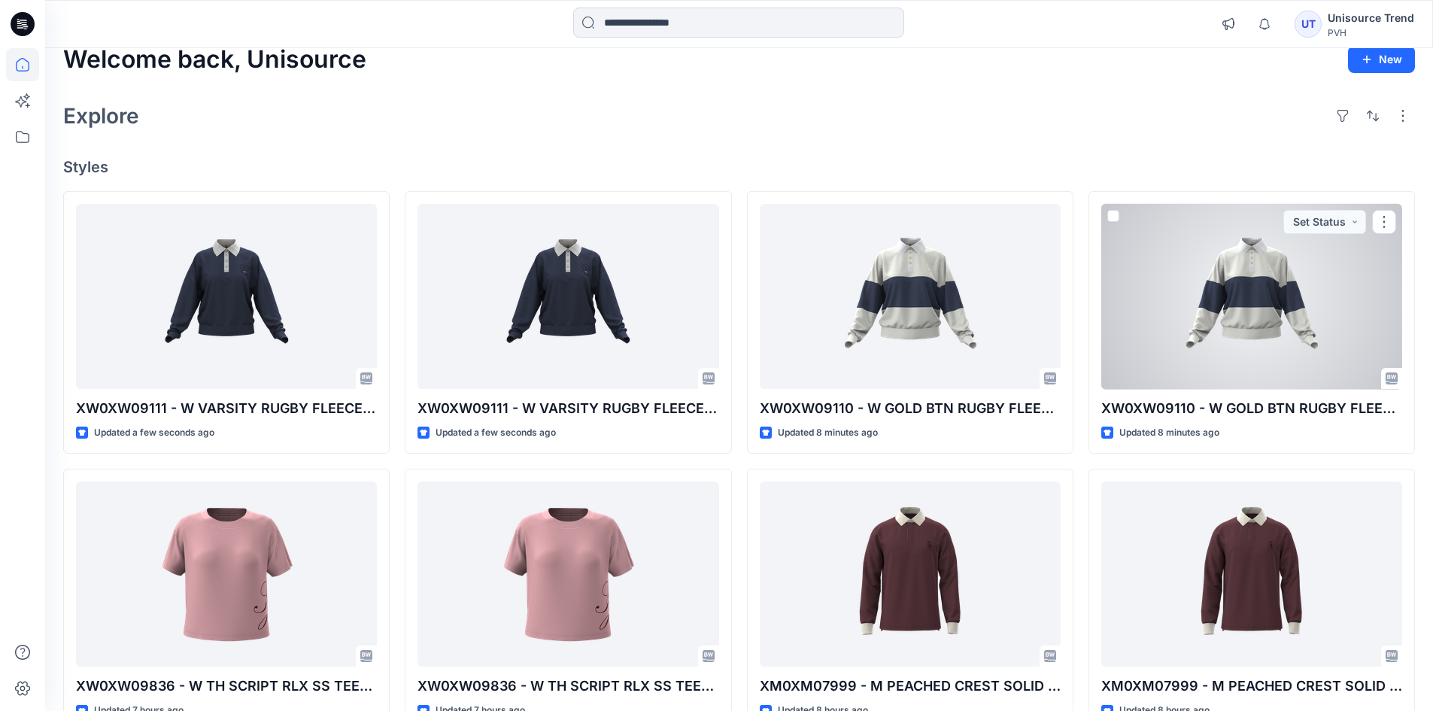
scroll to position [14, 0]
